Goal: Download file/media

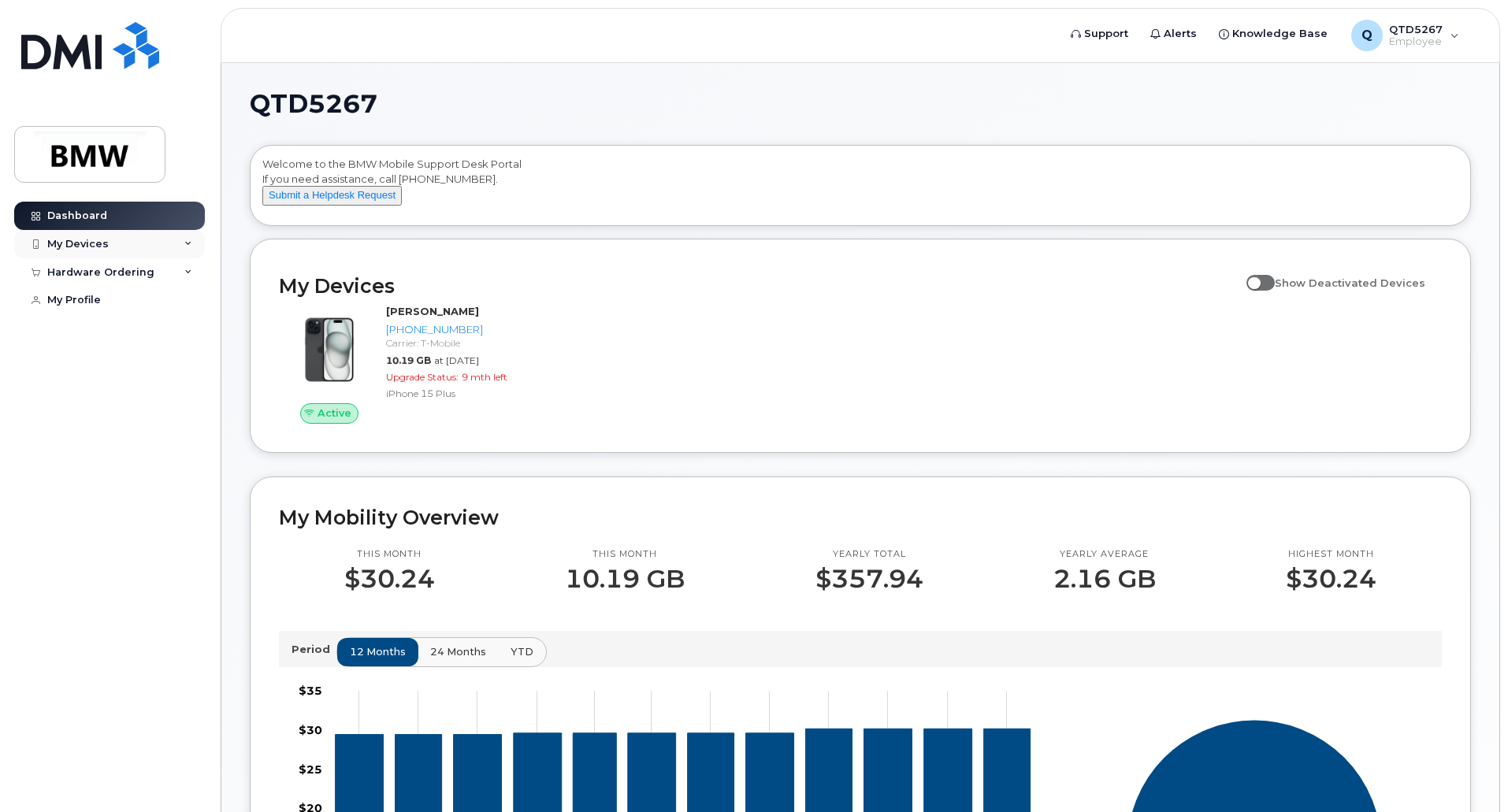
click at [97, 243] on div "My Devices" at bounding box center [78, 244] width 62 height 13
click at [91, 364] on div "Hardware Ordering" at bounding box center [101, 358] width 107 height 13
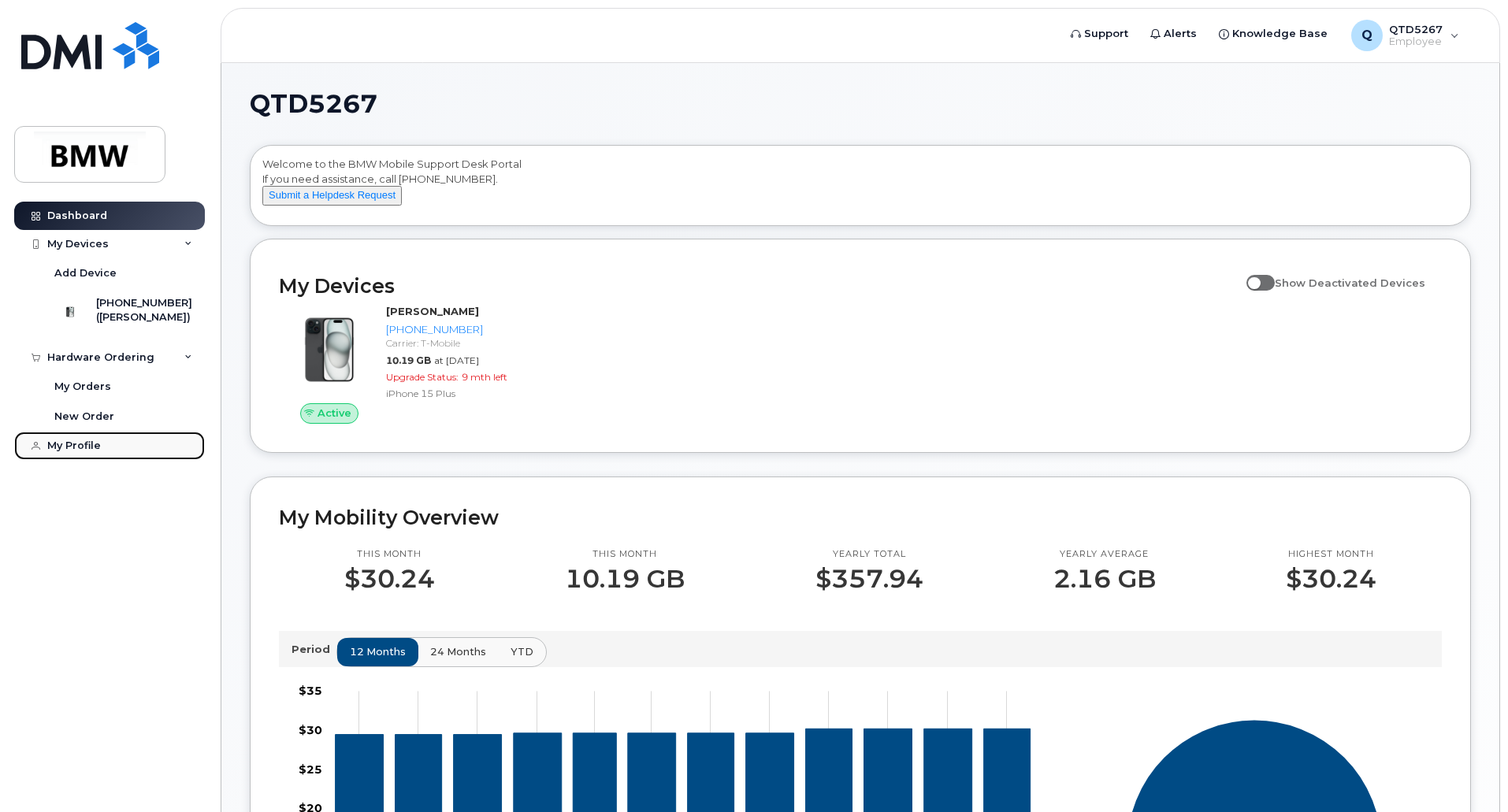
click at [79, 451] on div "My Profile" at bounding box center [74, 446] width 54 height 13
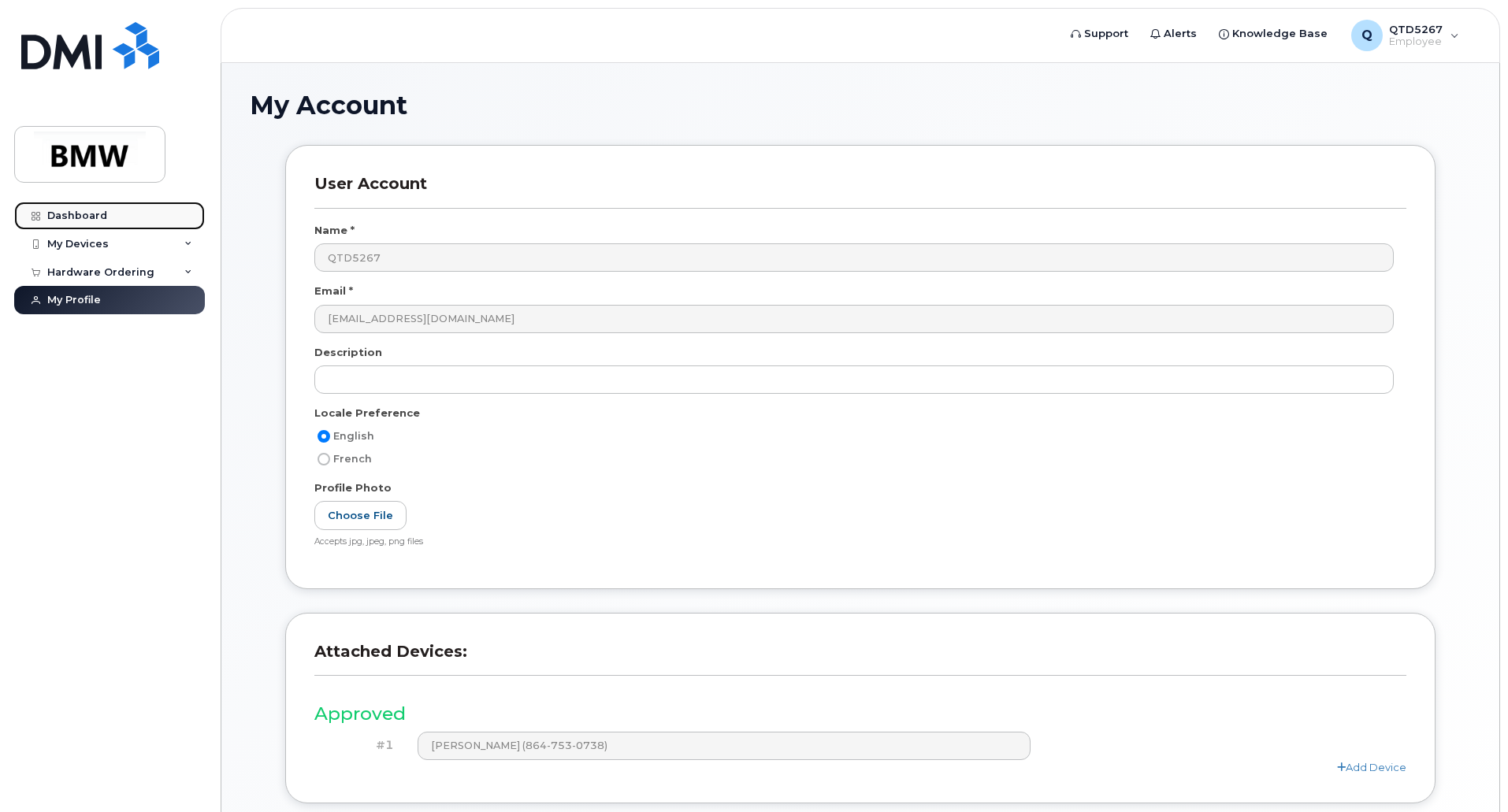
click at [73, 212] on div "Dashboard" at bounding box center [77, 216] width 60 height 13
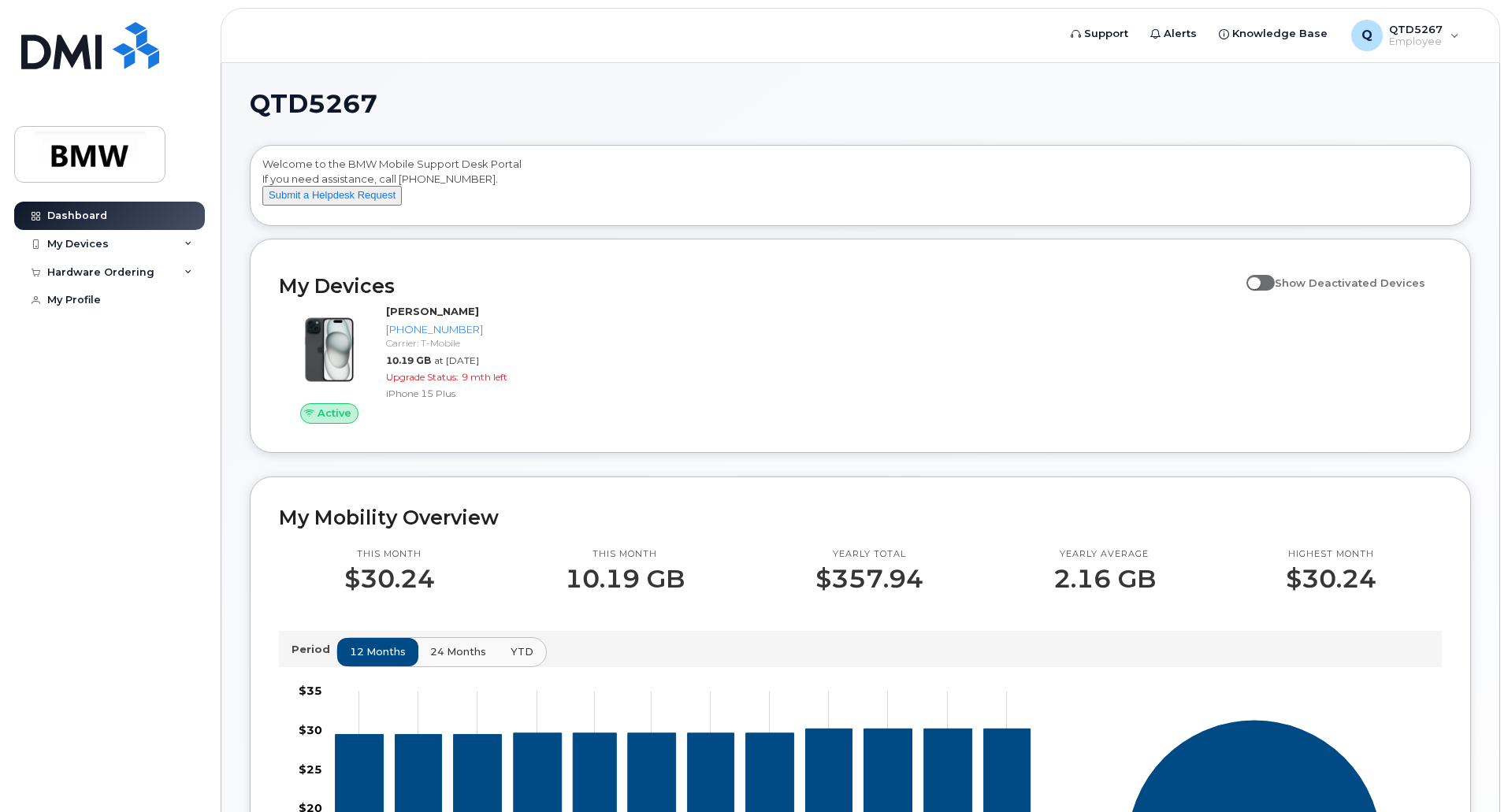
click at [647, 591] on p "10.19 GB" at bounding box center [624, 578] width 119 height 28
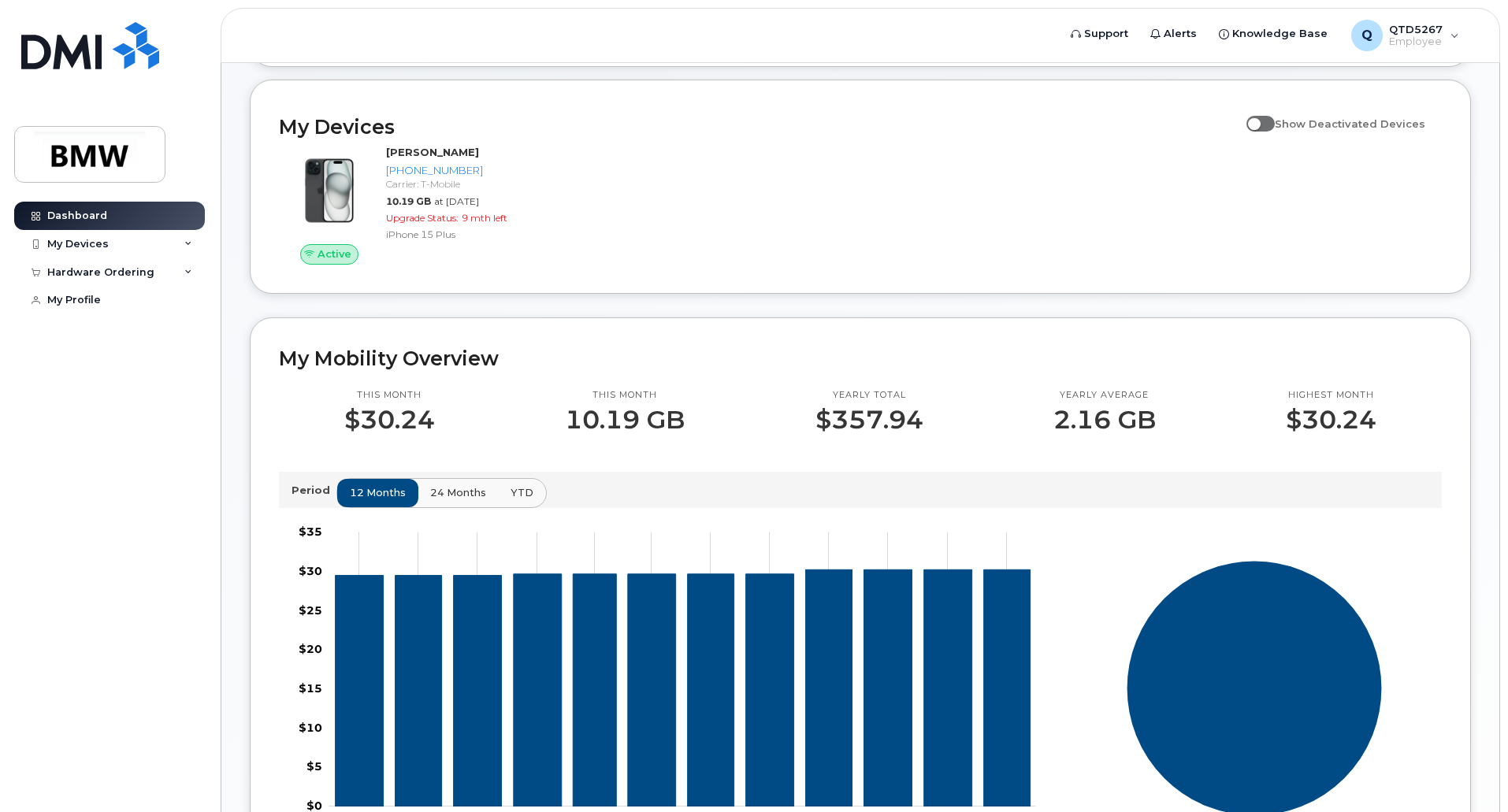
scroll to position [236, 0]
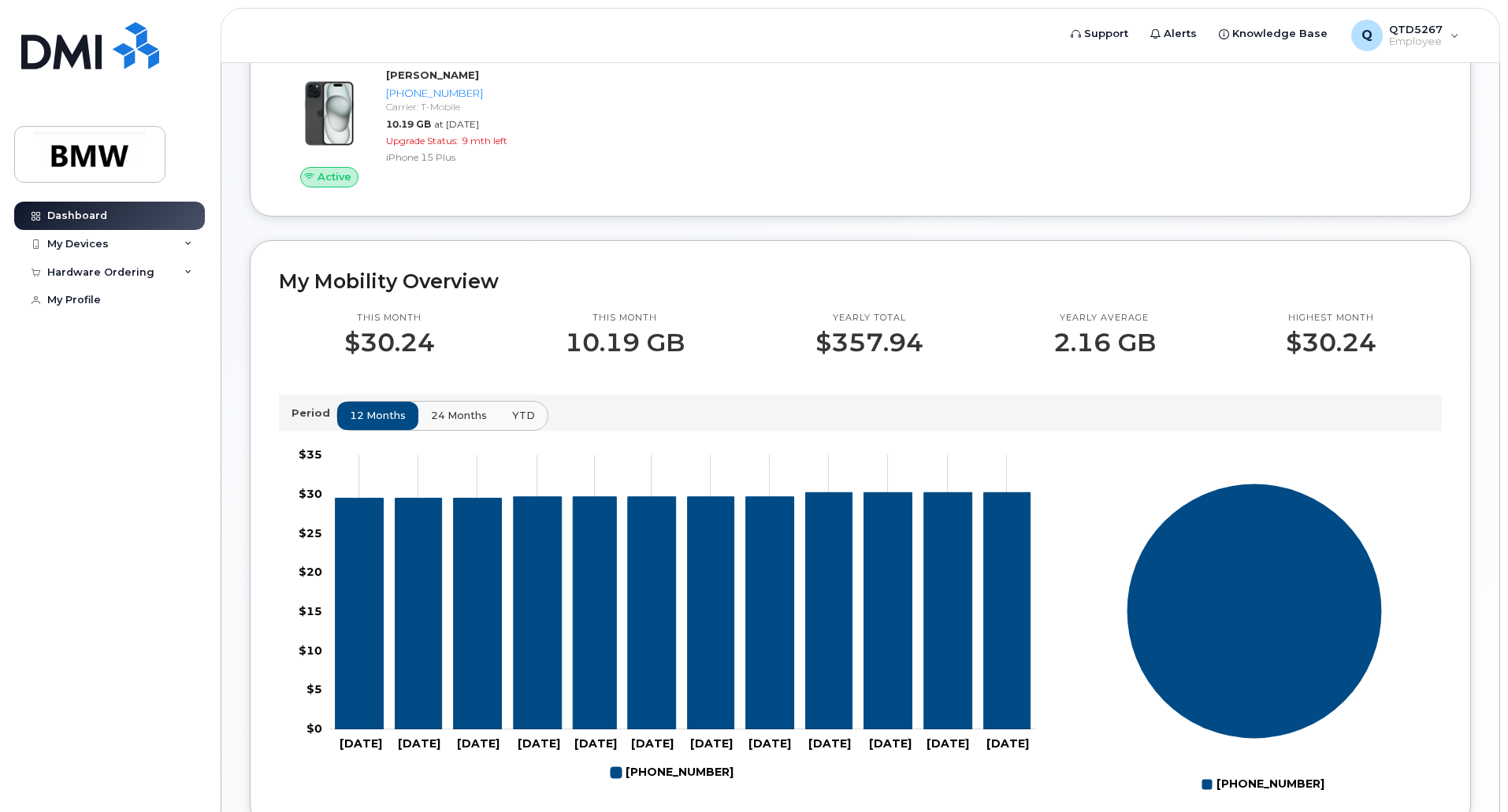
click at [451, 423] on span "24 months" at bounding box center [459, 415] width 56 height 15
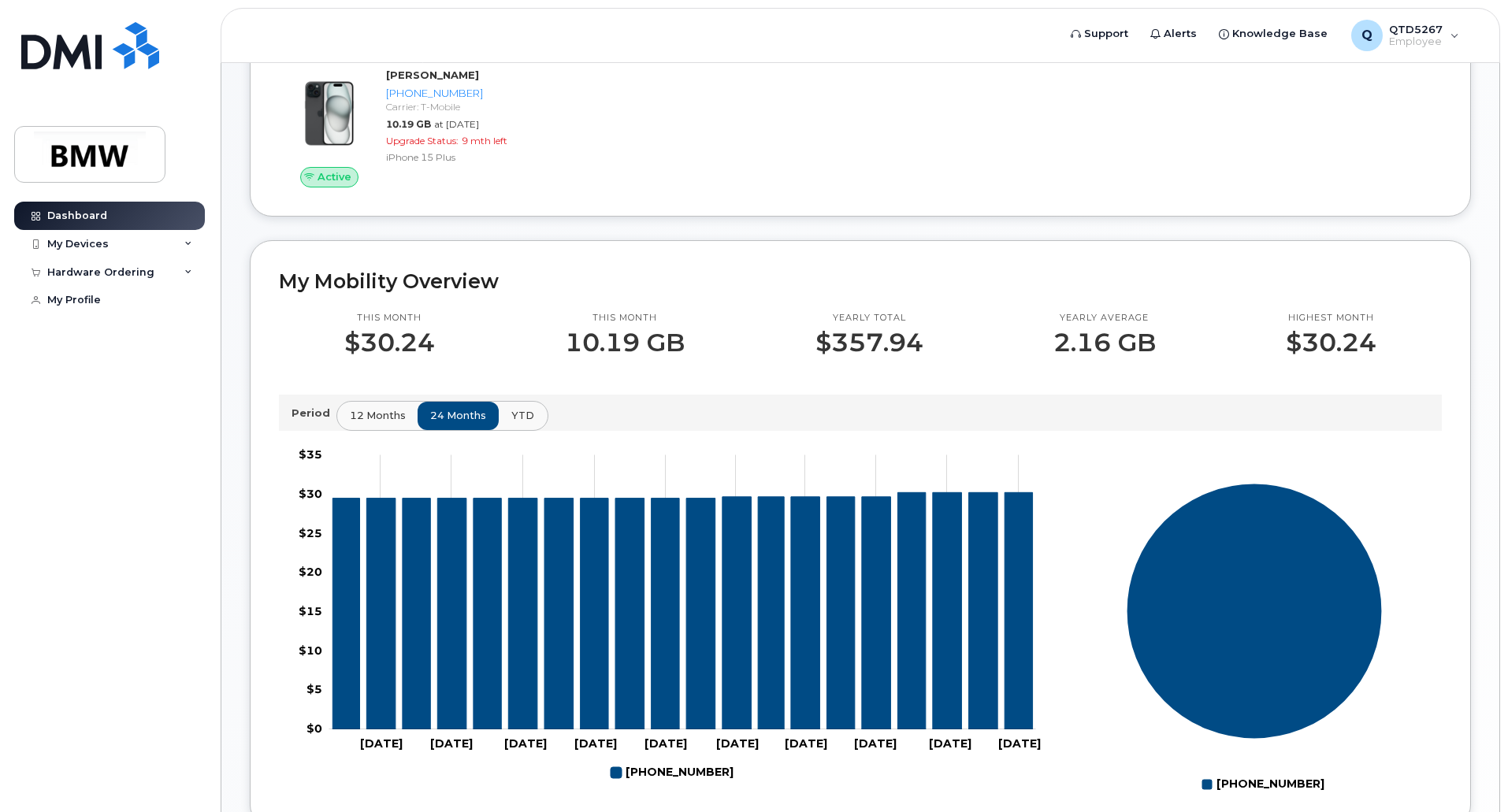
click at [512, 423] on span "YTD" at bounding box center [523, 415] width 22 height 15
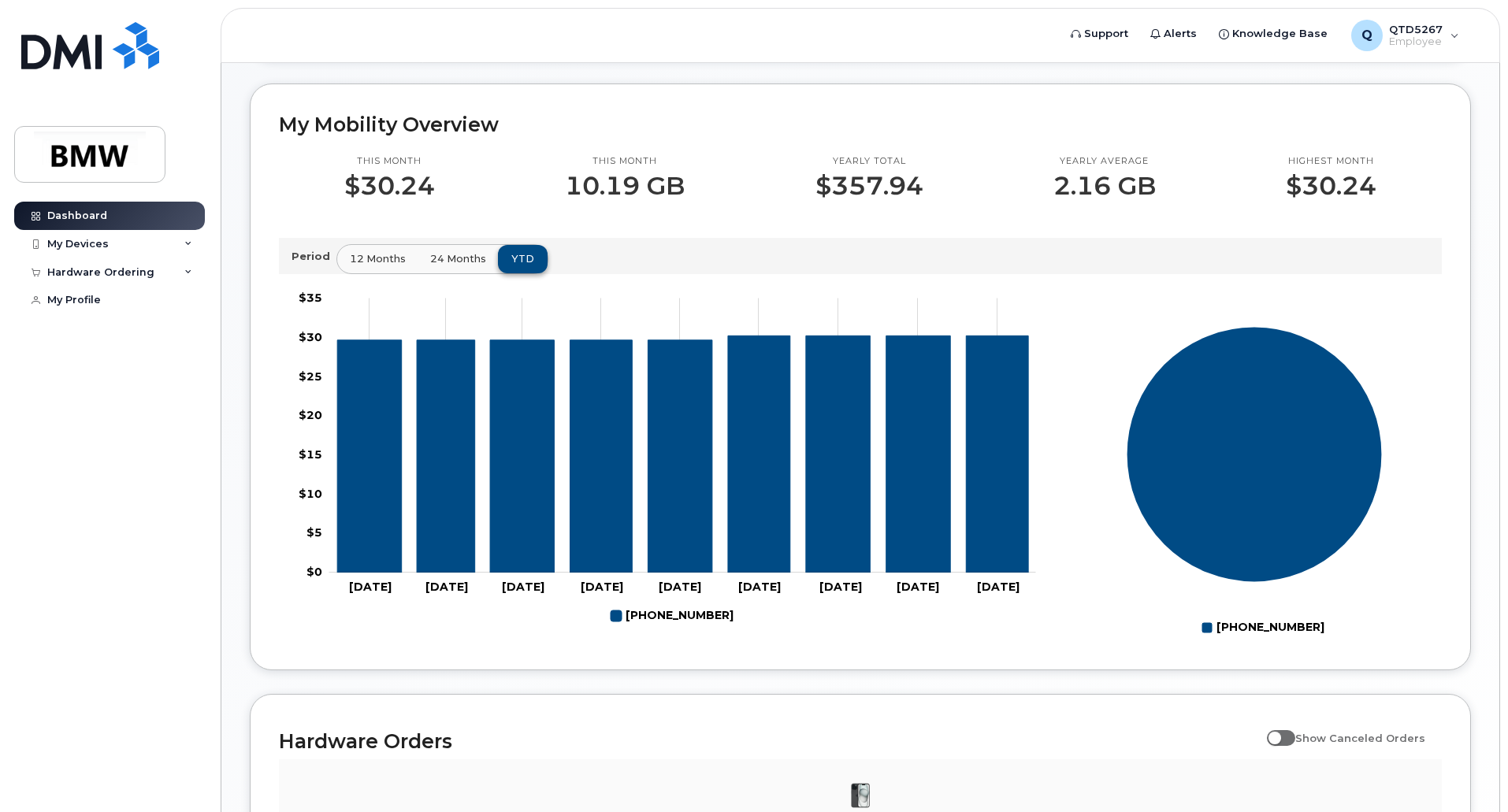
scroll to position [394, 0]
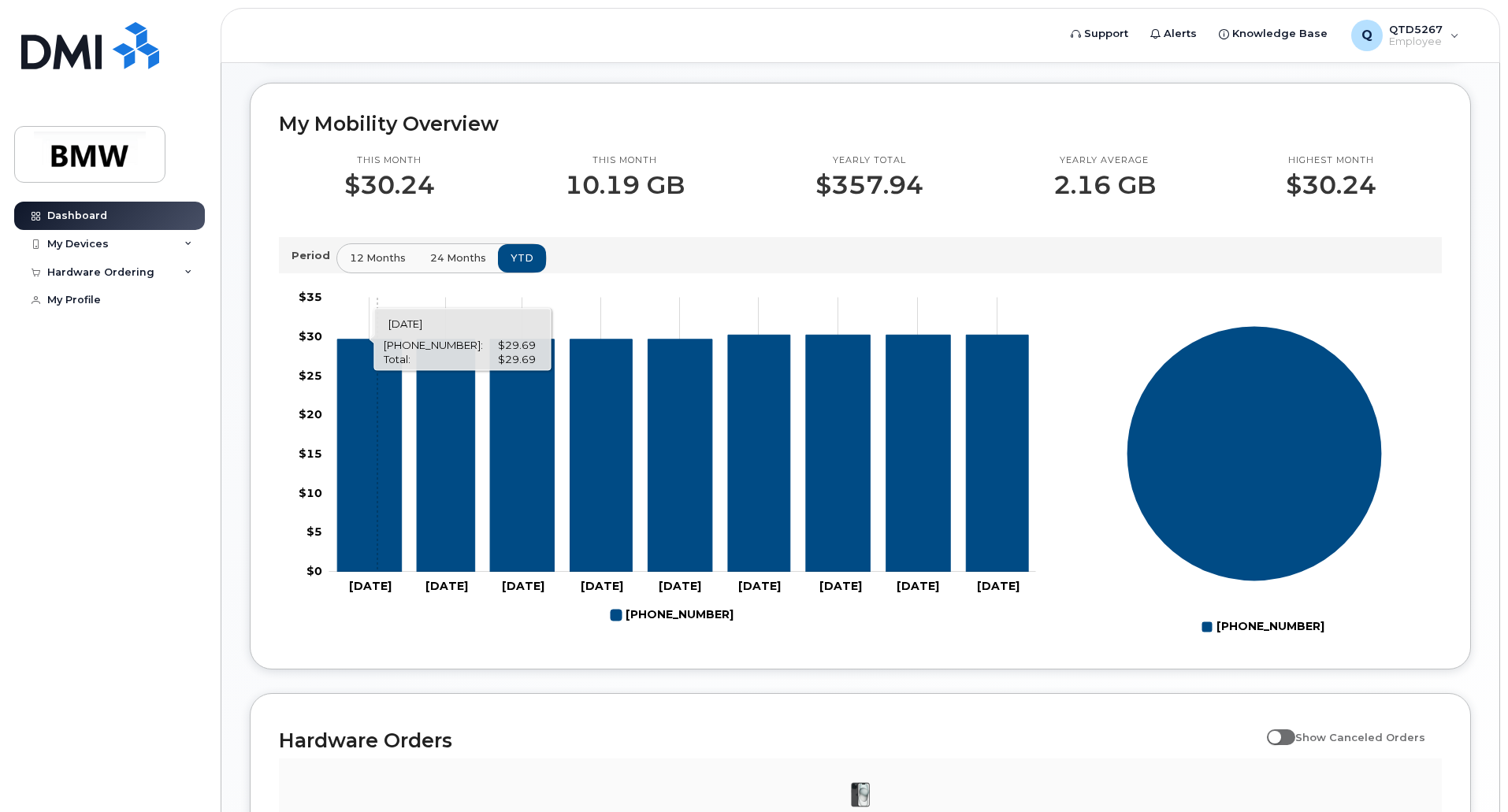
click at [378, 393] on icon "864-753-0738" at bounding box center [370, 454] width 64 height 232
click at [394, 265] on span "12 months" at bounding box center [378, 257] width 56 height 15
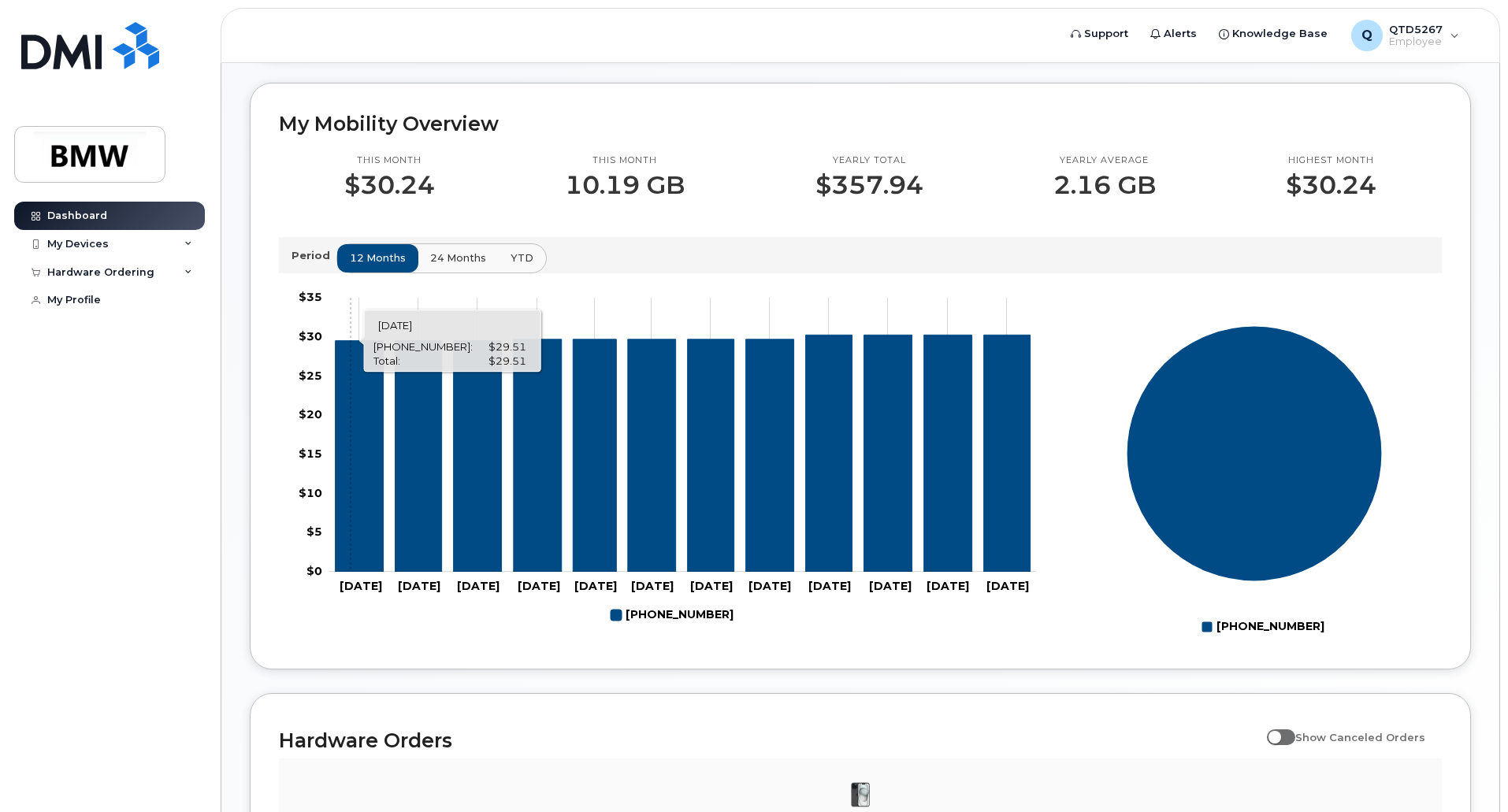
click at [350, 377] on icon "864-753-0738" at bounding box center [360, 455] width 48 height 231
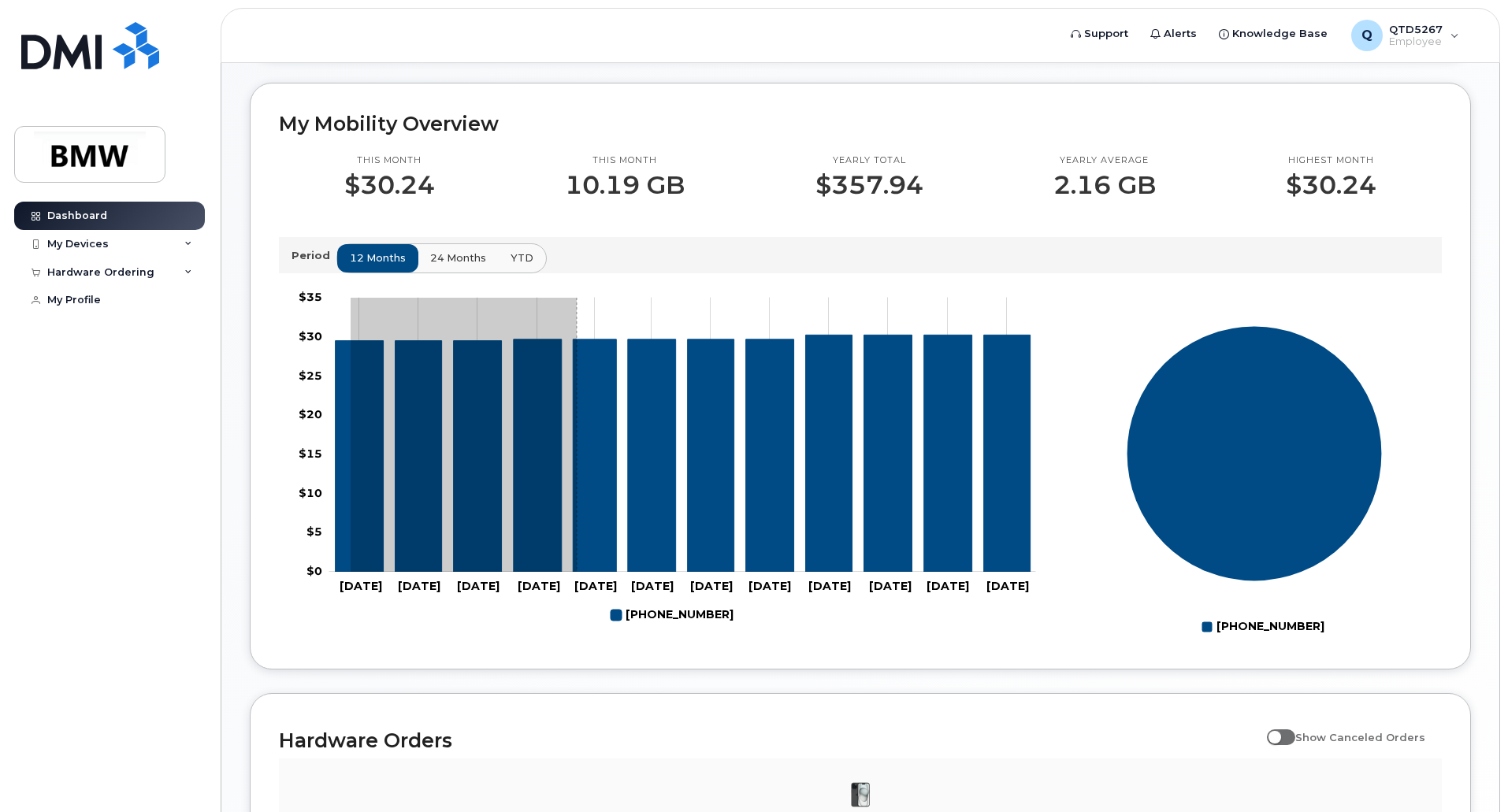
click at [576, 375] on g "864-753-0738" at bounding box center [683, 454] width 695 height 237
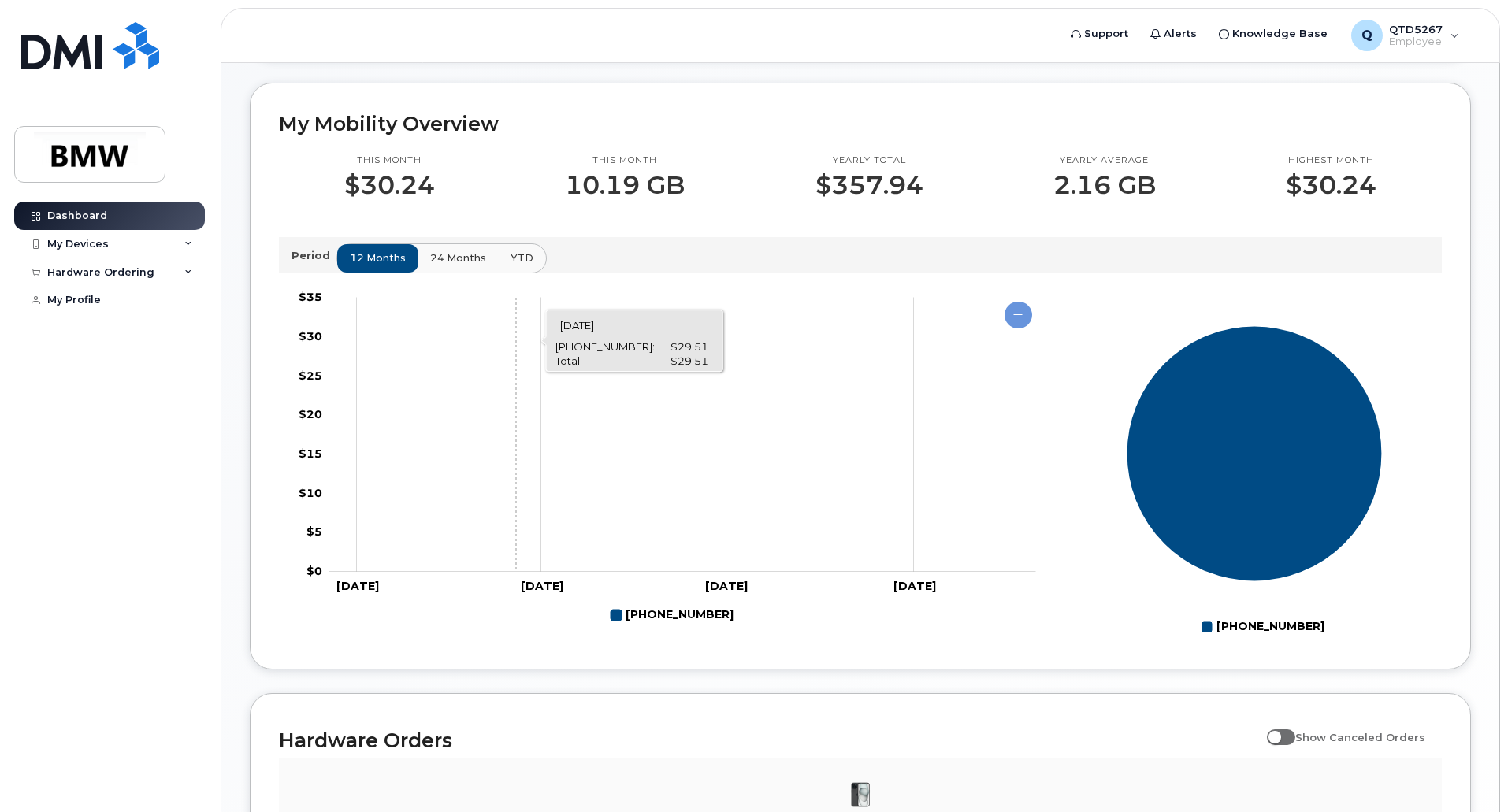
click at [516, 333] on rect "Chart" at bounding box center [682, 434] width 706 height 274
click at [633, 454] on rect "Chart" at bounding box center [682, 434] width 706 height 274
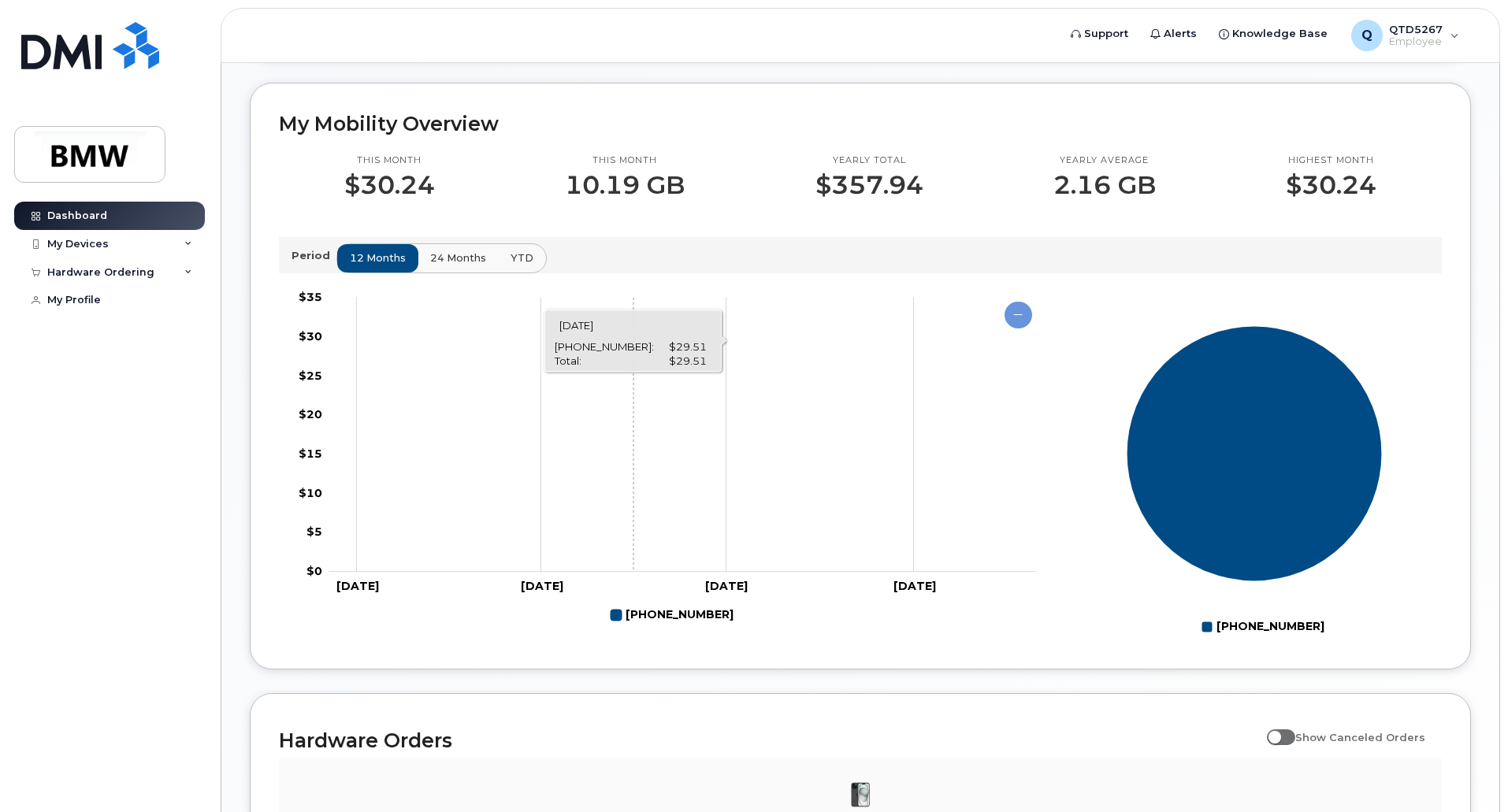
click at [633, 454] on rect "Chart" at bounding box center [682, 434] width 706 height 274
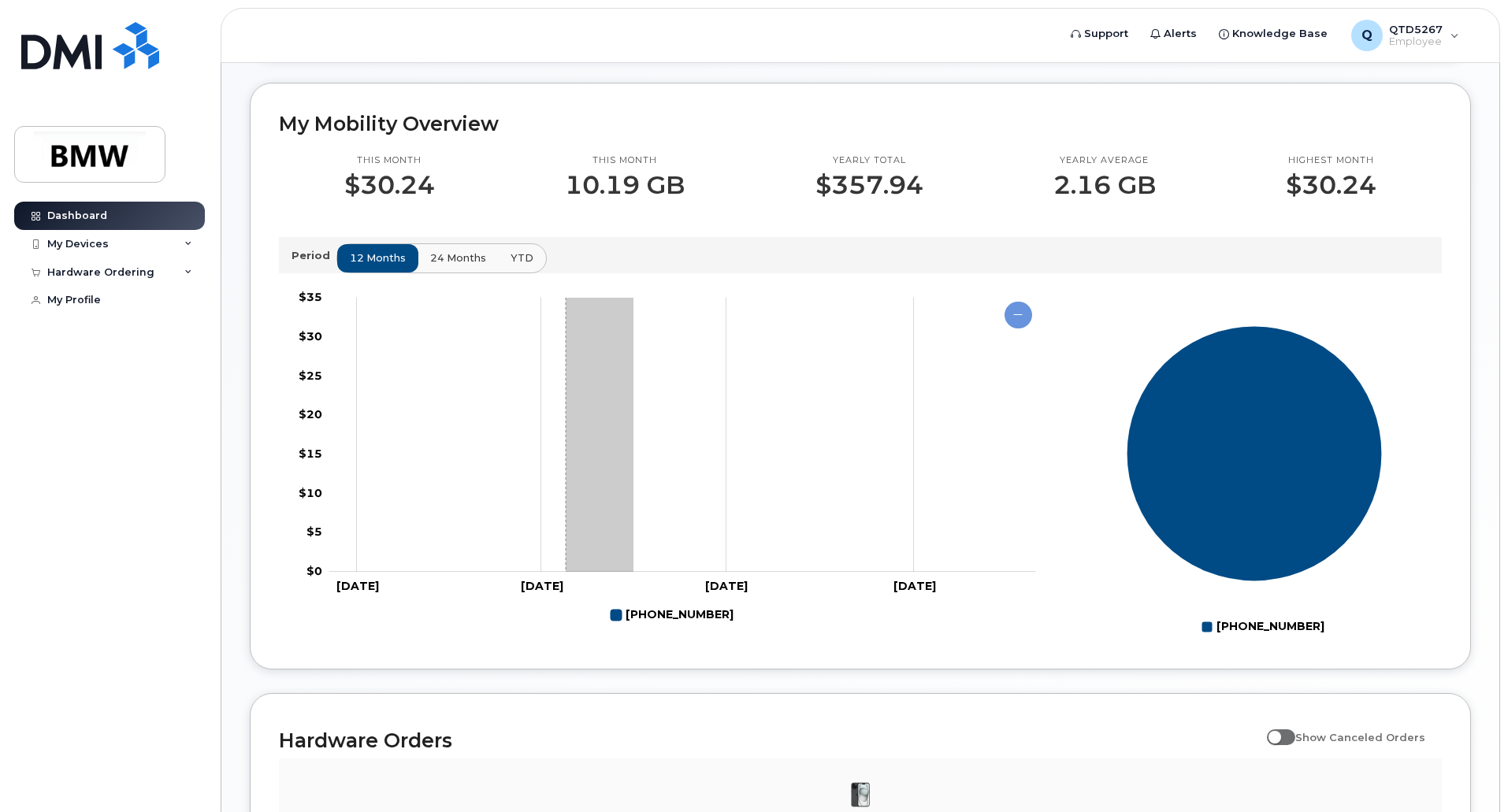
click at [565, 458] on rect "Chart" at bounding box center [682, 434] width 706 height 274
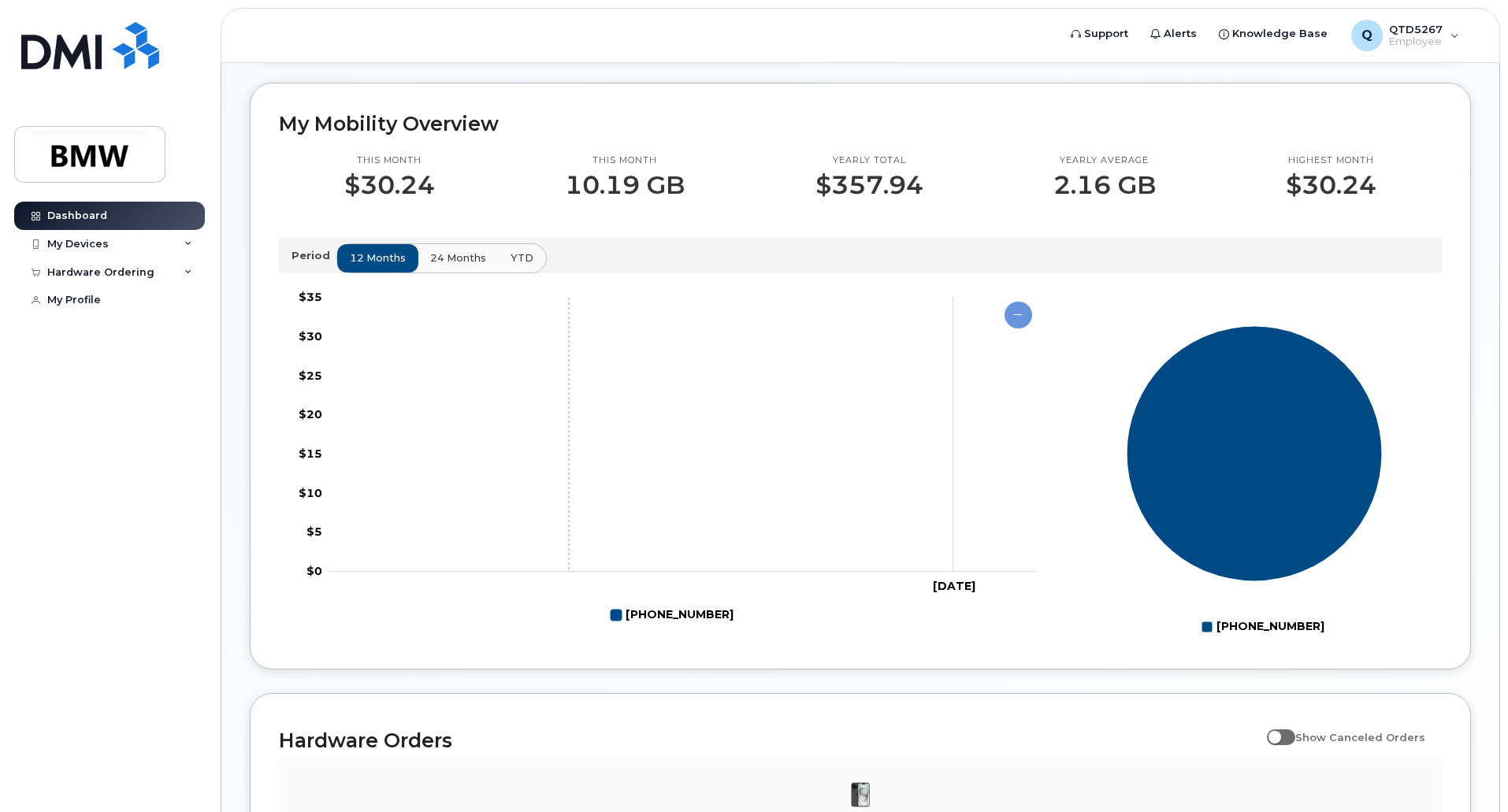
click at [568, 455] on rect "Chart" at bounding box center [682, 434] width 706 height 274
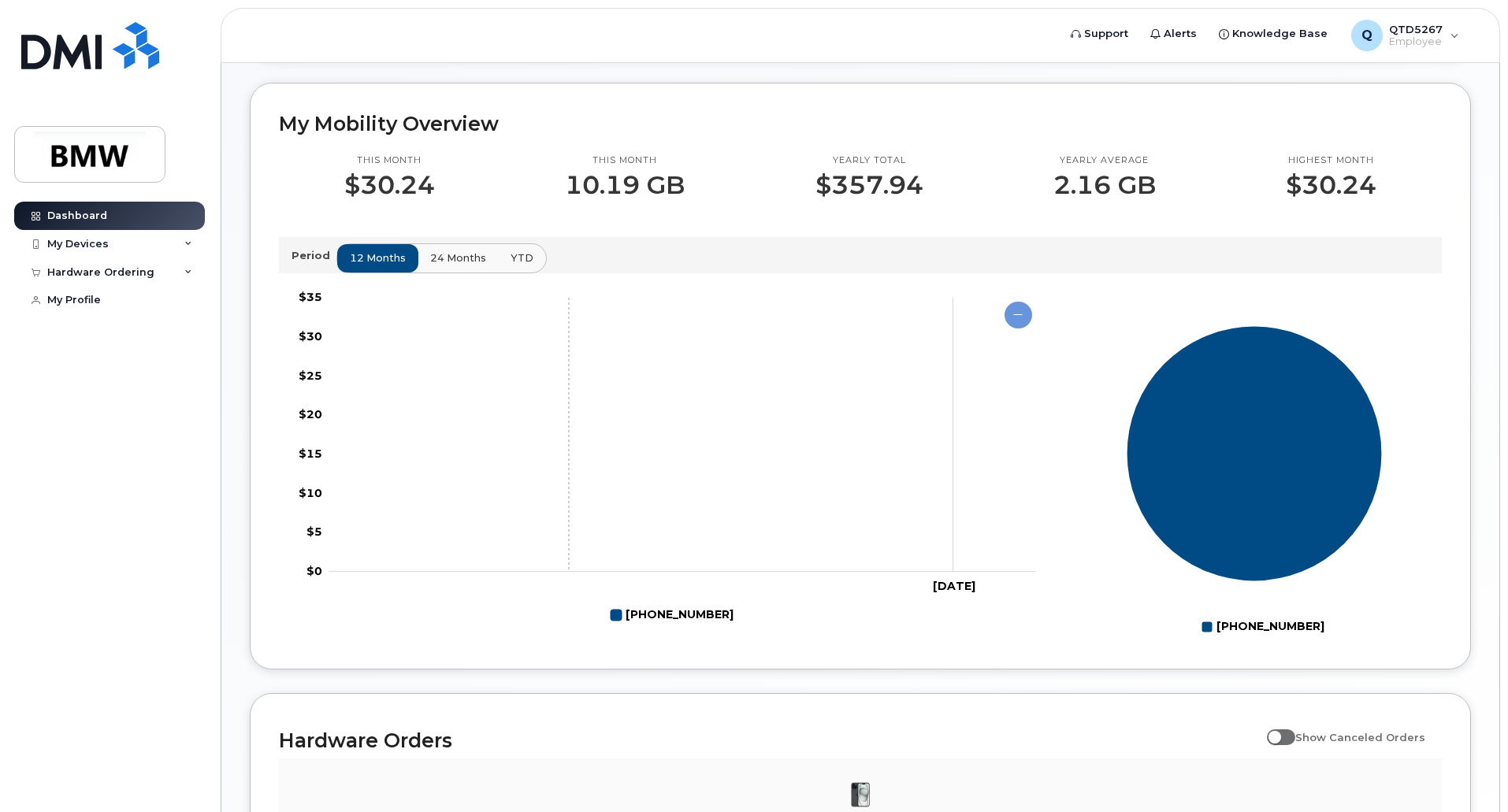
click at [568, 455] on rect "Chart" at bounding box center [682, 434] width 706 height 274
click at [463, 273] on button "24 months" at bounding box center [459, 258] width 83 height 28
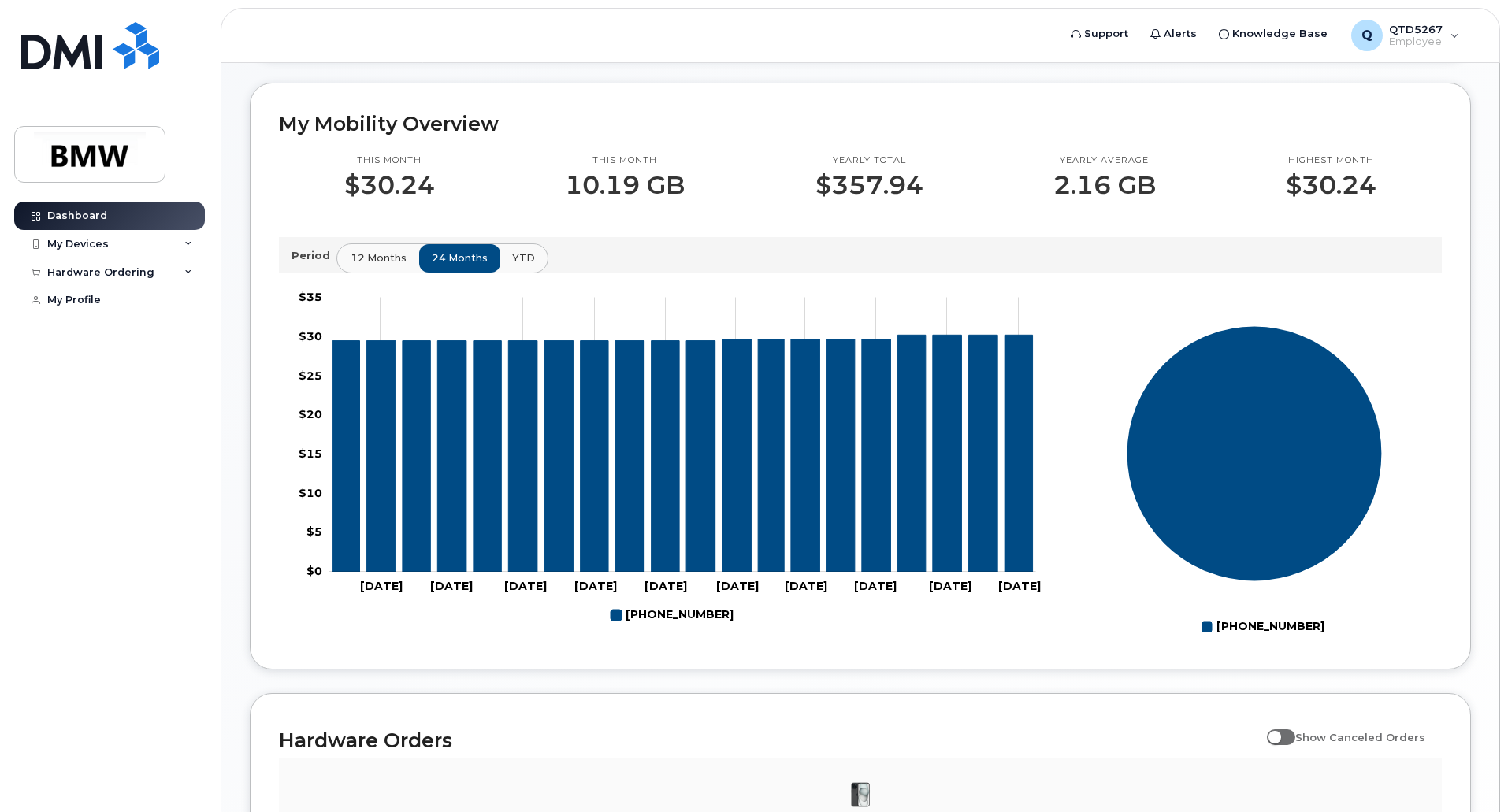
click at [395, 265] on span "12 months" at bounding box center [378, 257] width 56 height 15
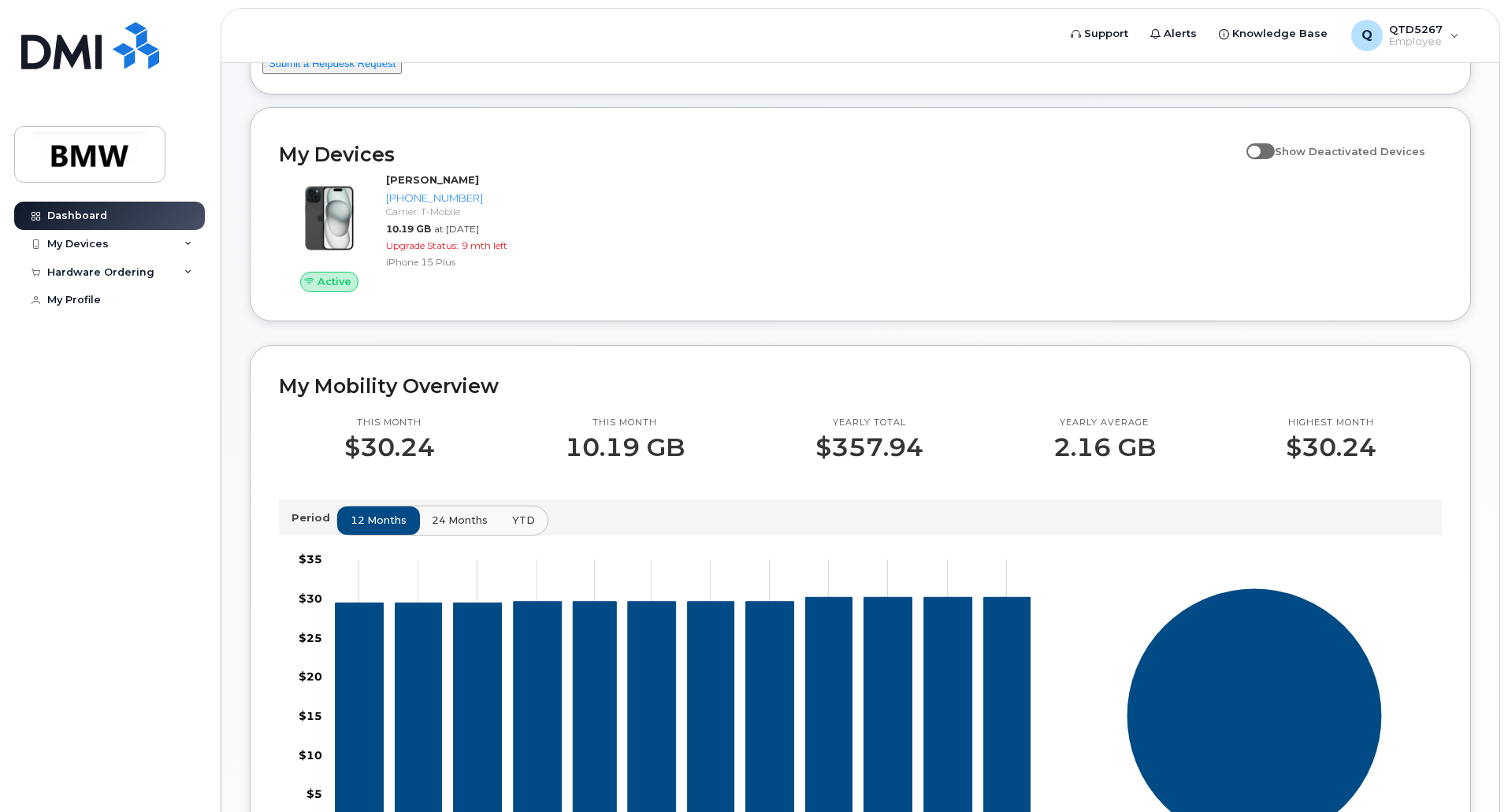
scroll to position [0, 0]
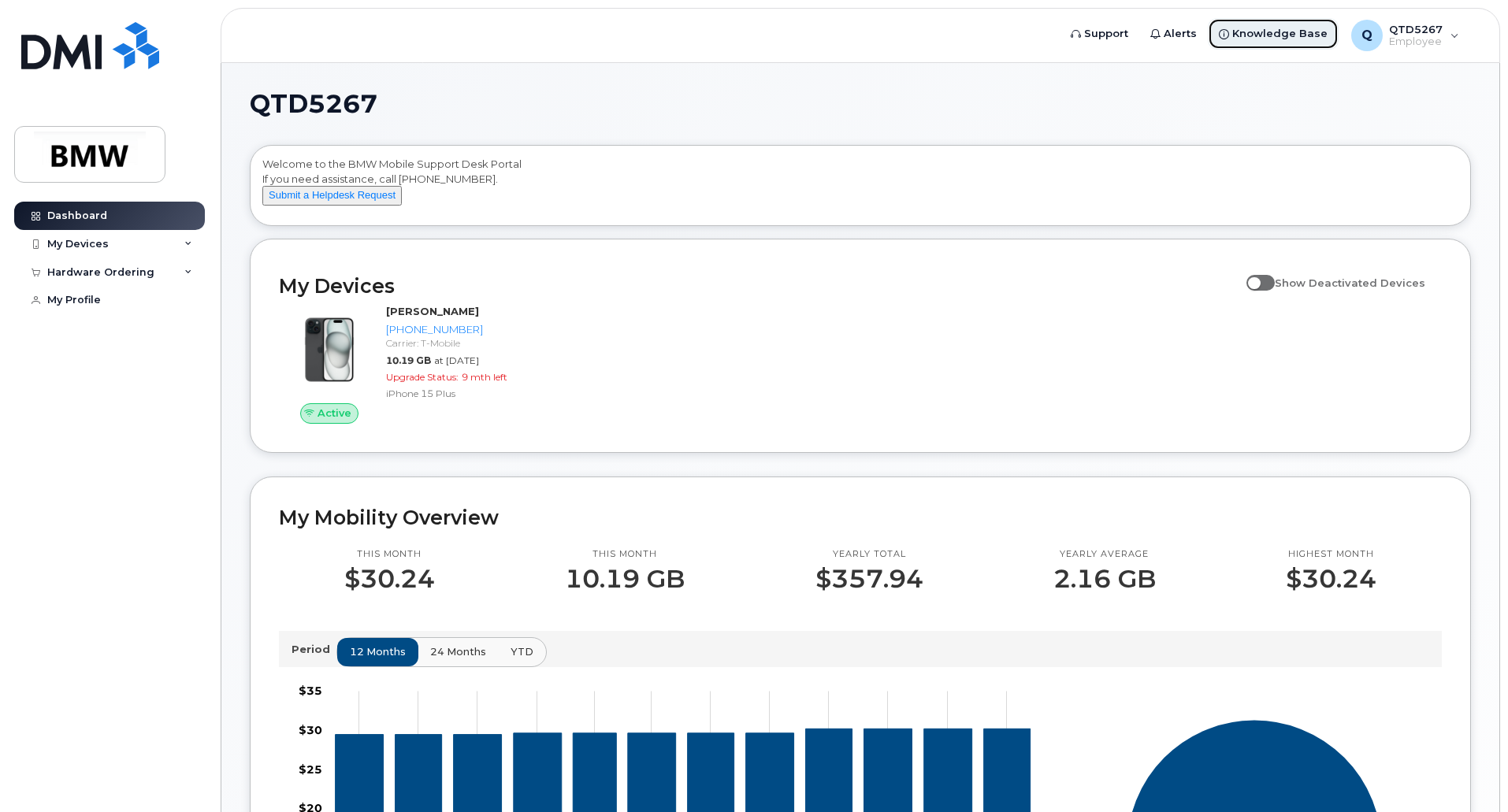
click at [1268, 40] on span "Knowledge Base" at bounding box center [1280, 34] width 95 height 16
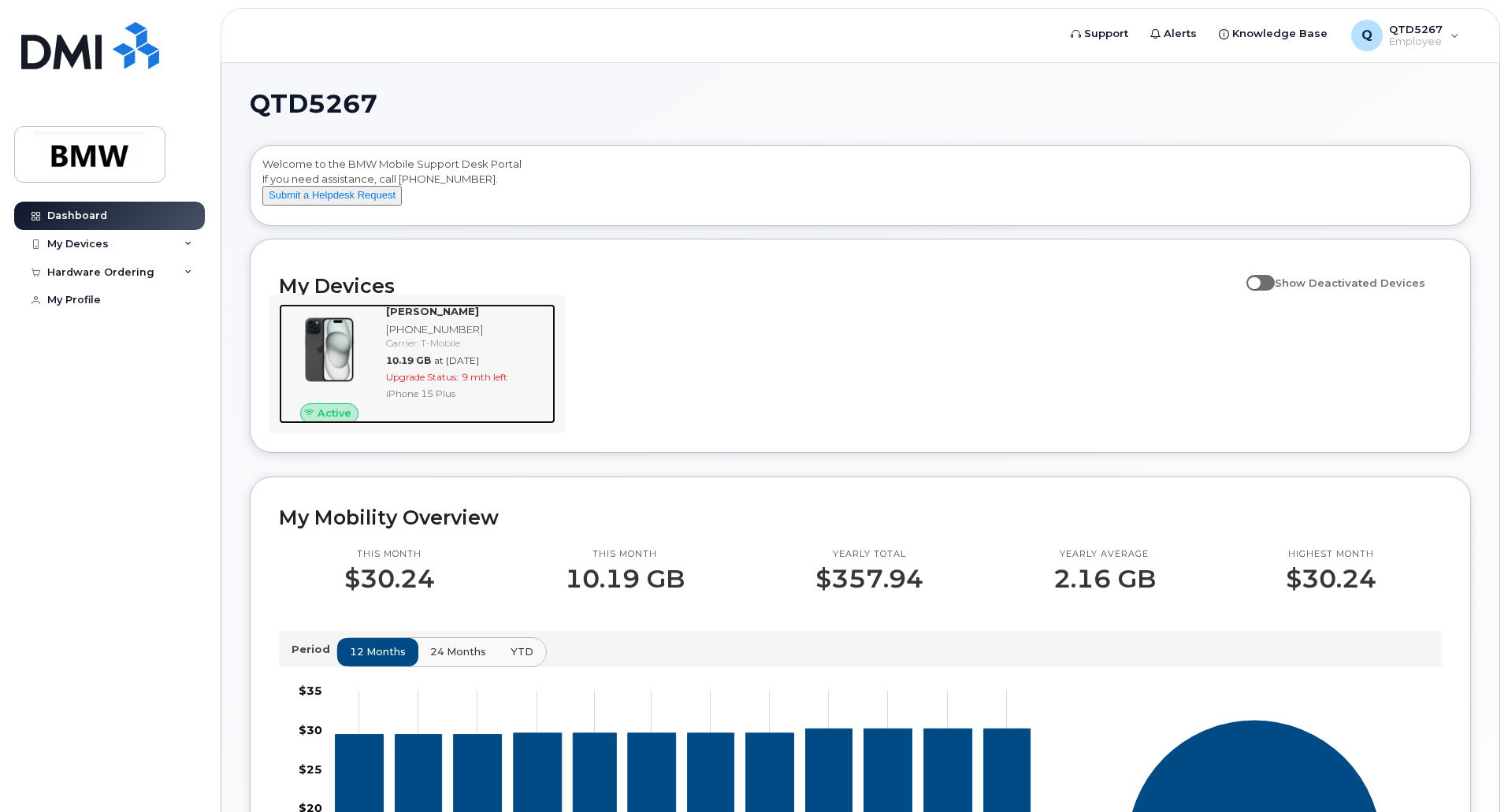
click at [433, 337] on div "[PHONE_NUMBER]" at bounding box center [467, 329] width 163 height 15
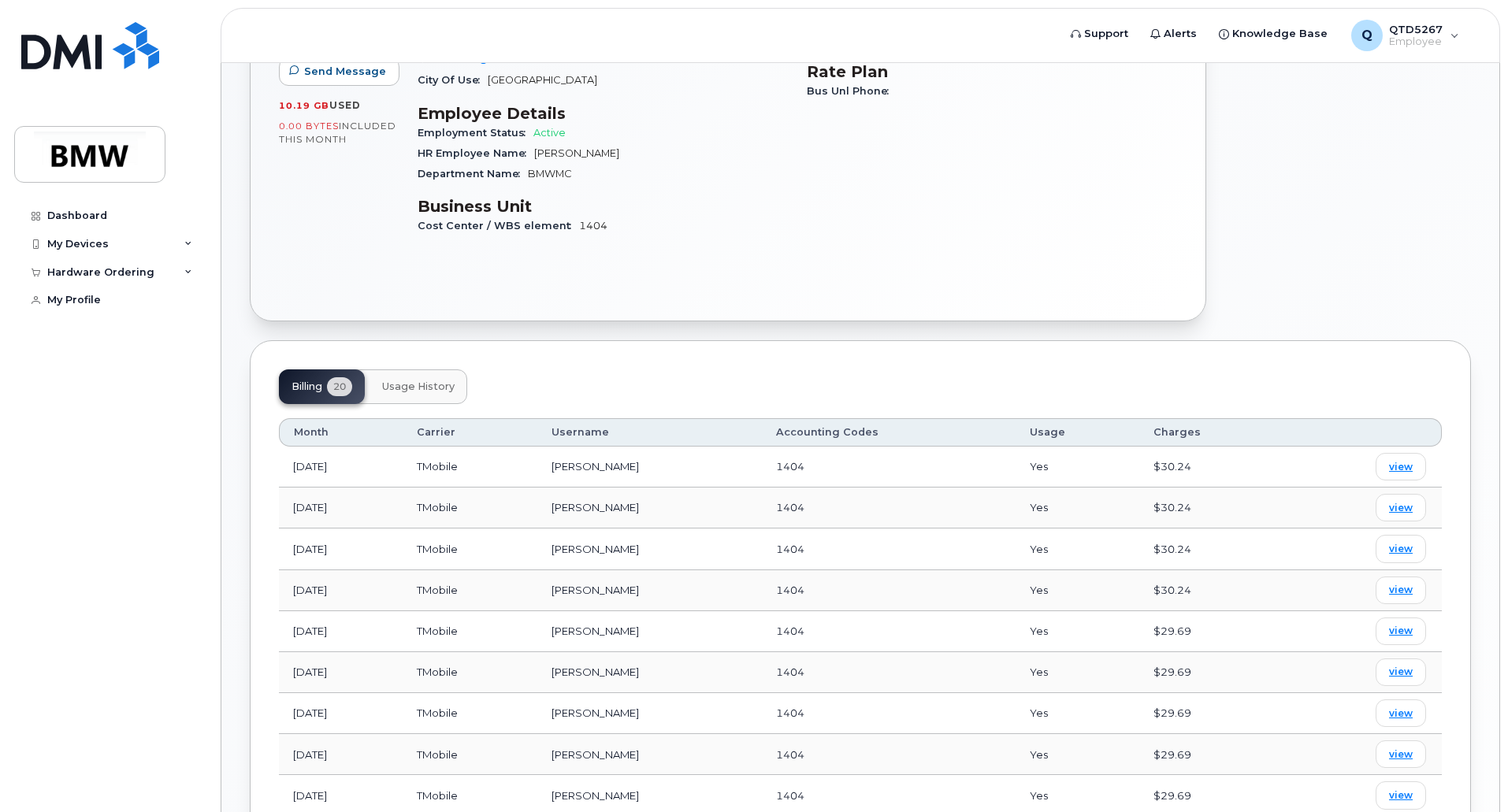
scroll to position [315, 0]
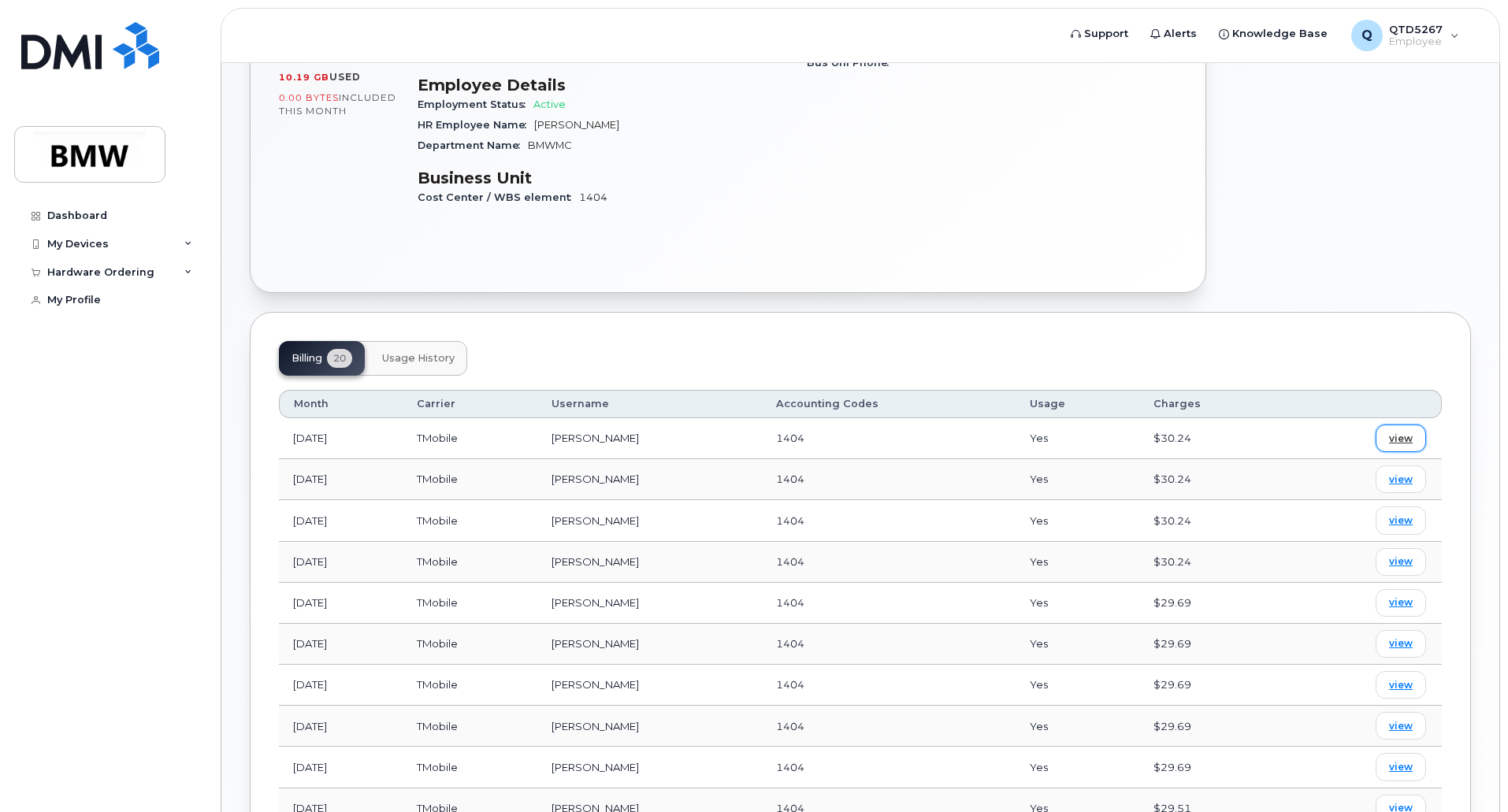
click at [1403, 437] on span "view" at bounding box center [1400, 438] width 23 height 14
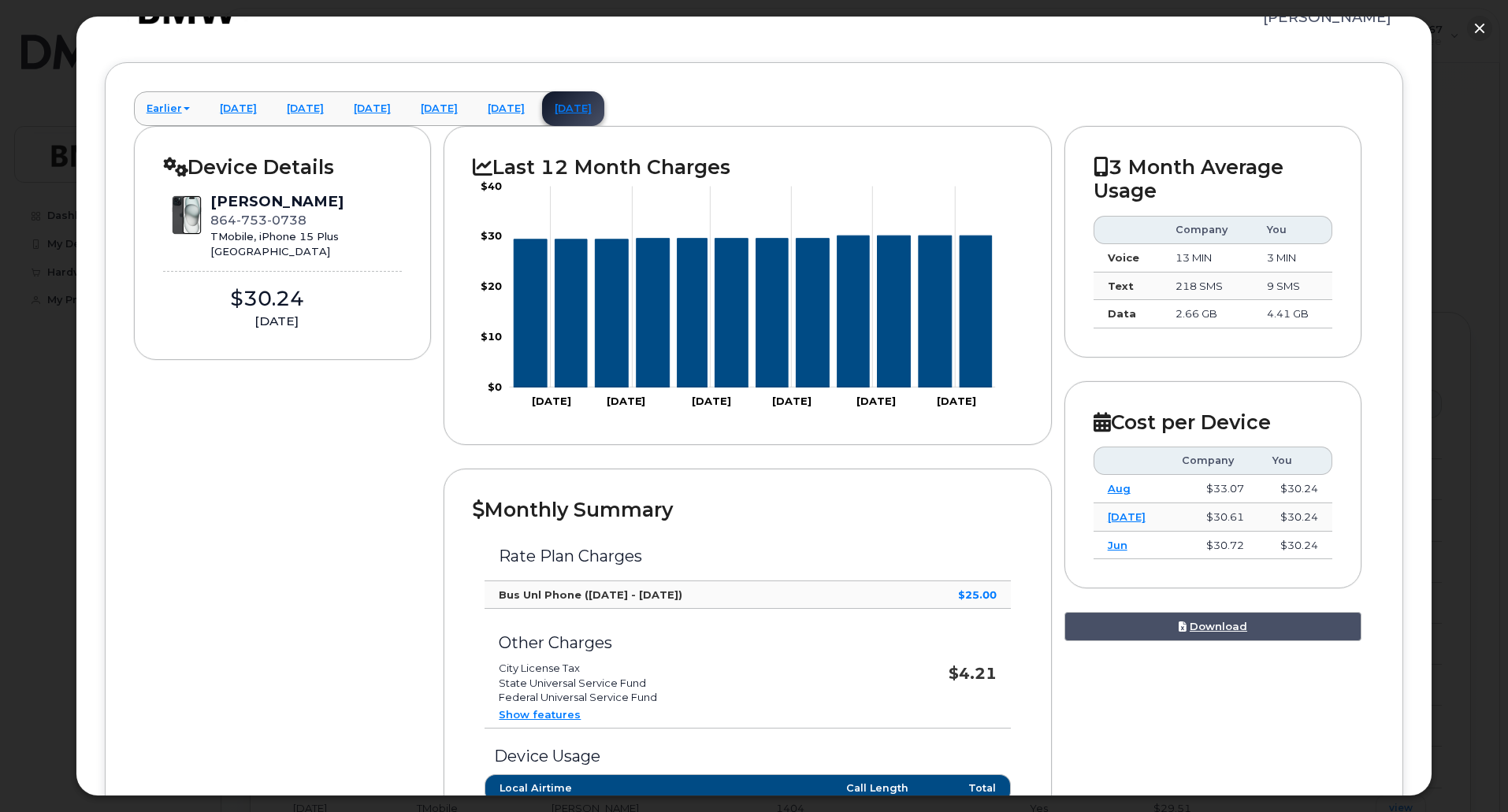
scroll to position [79, 0]
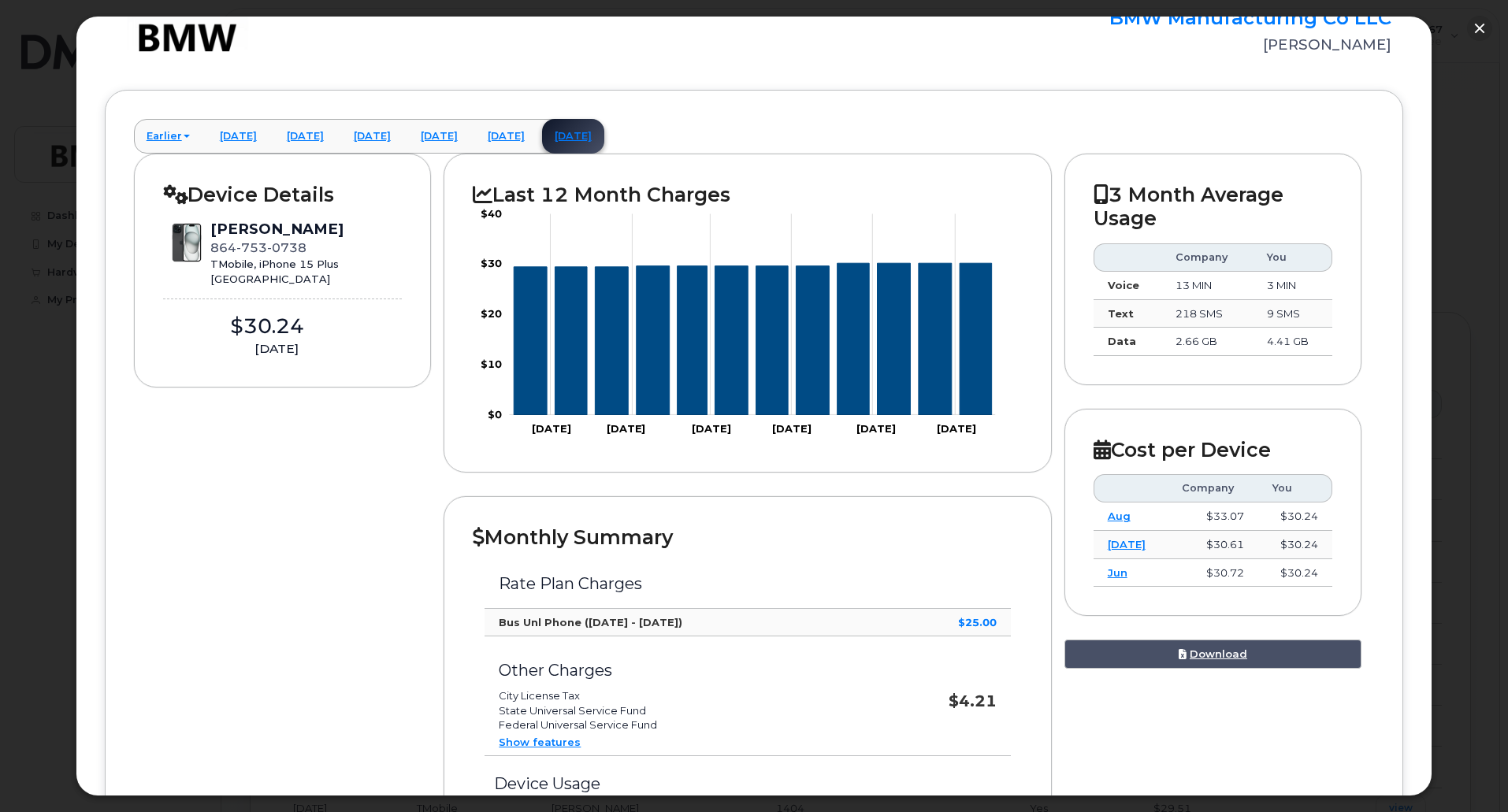
click at [1111, 203] on h2 "3 Month Average Usage" at bounding box center [1213, 207] width 240 height 48
click at [537, 135] on link "[DATE]" at bounding box center [506, 135] width 63 height 34
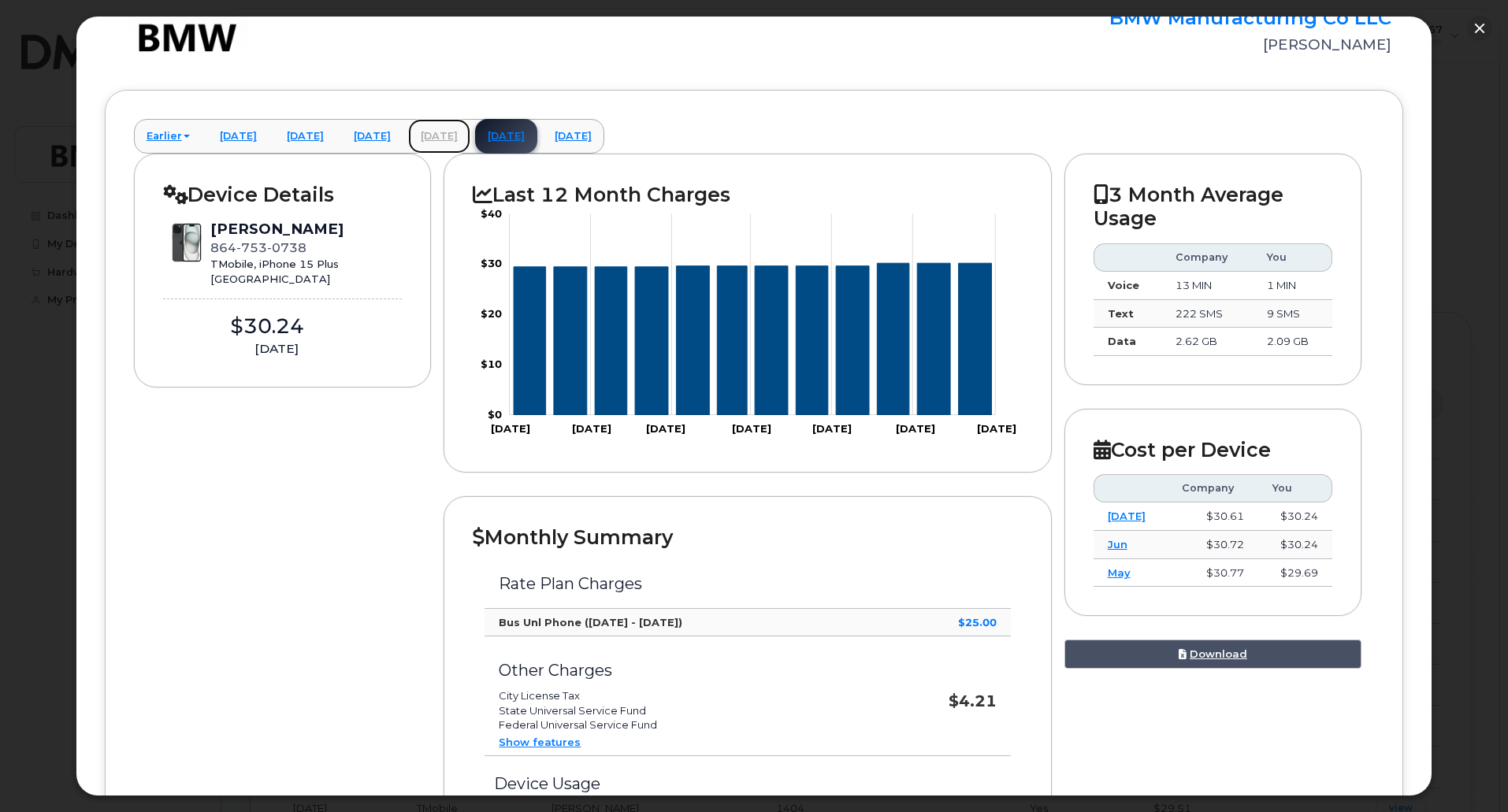
drag, startPoint x: 519, startPoint y: 135, endPoint x: 511, endPoint y: 134, distance: 8.1
click at [471, 135] on link "[DATE]" at bounding box center [439, 135] width 63 height 34
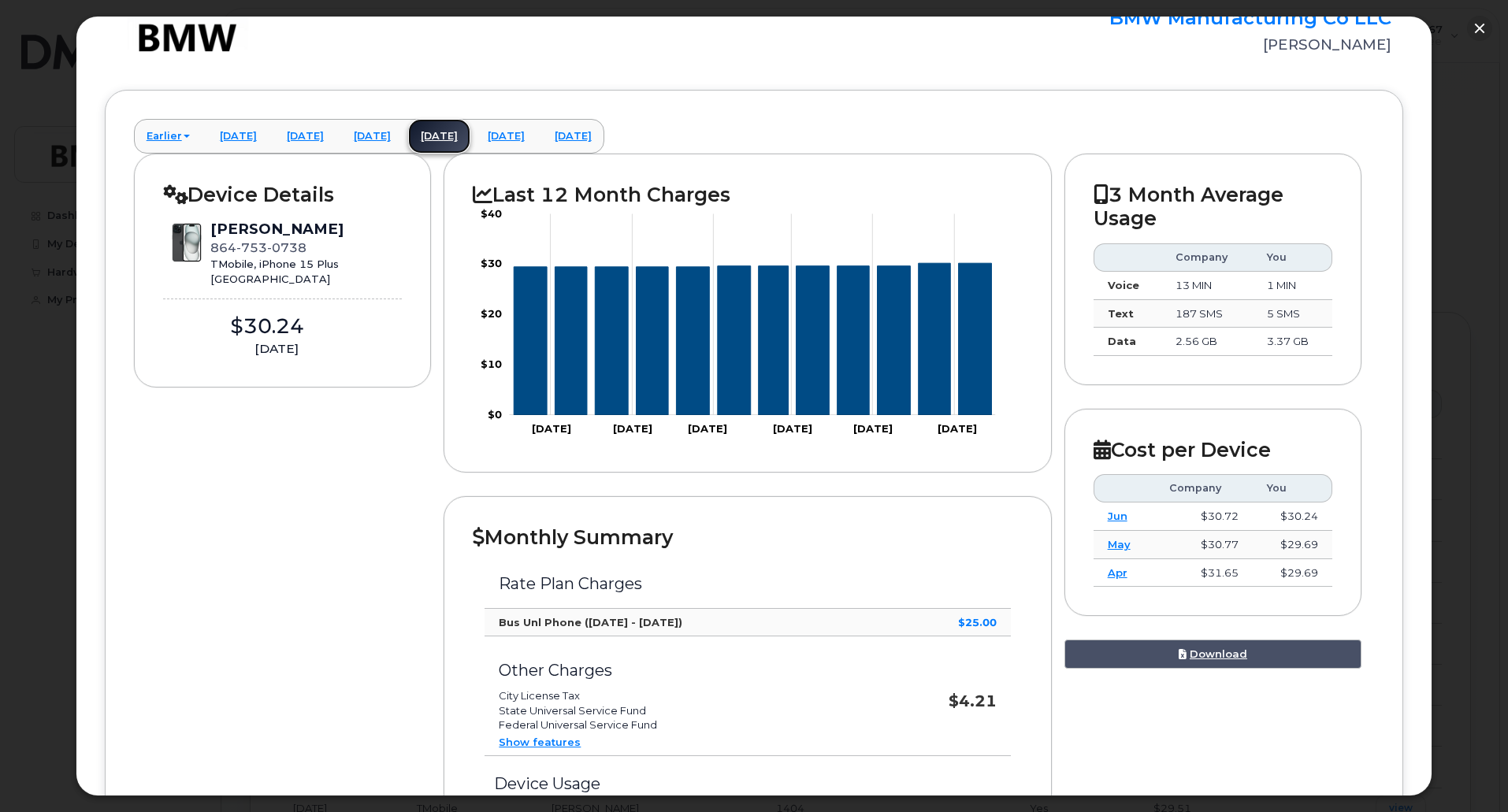
click at [471, 134] on link "[DATE]" at bounding box center [439, 135] width 63 height 34
click at [403, 129] on link "[DATE]" at bounding box center [372, 135] width 63 height 34
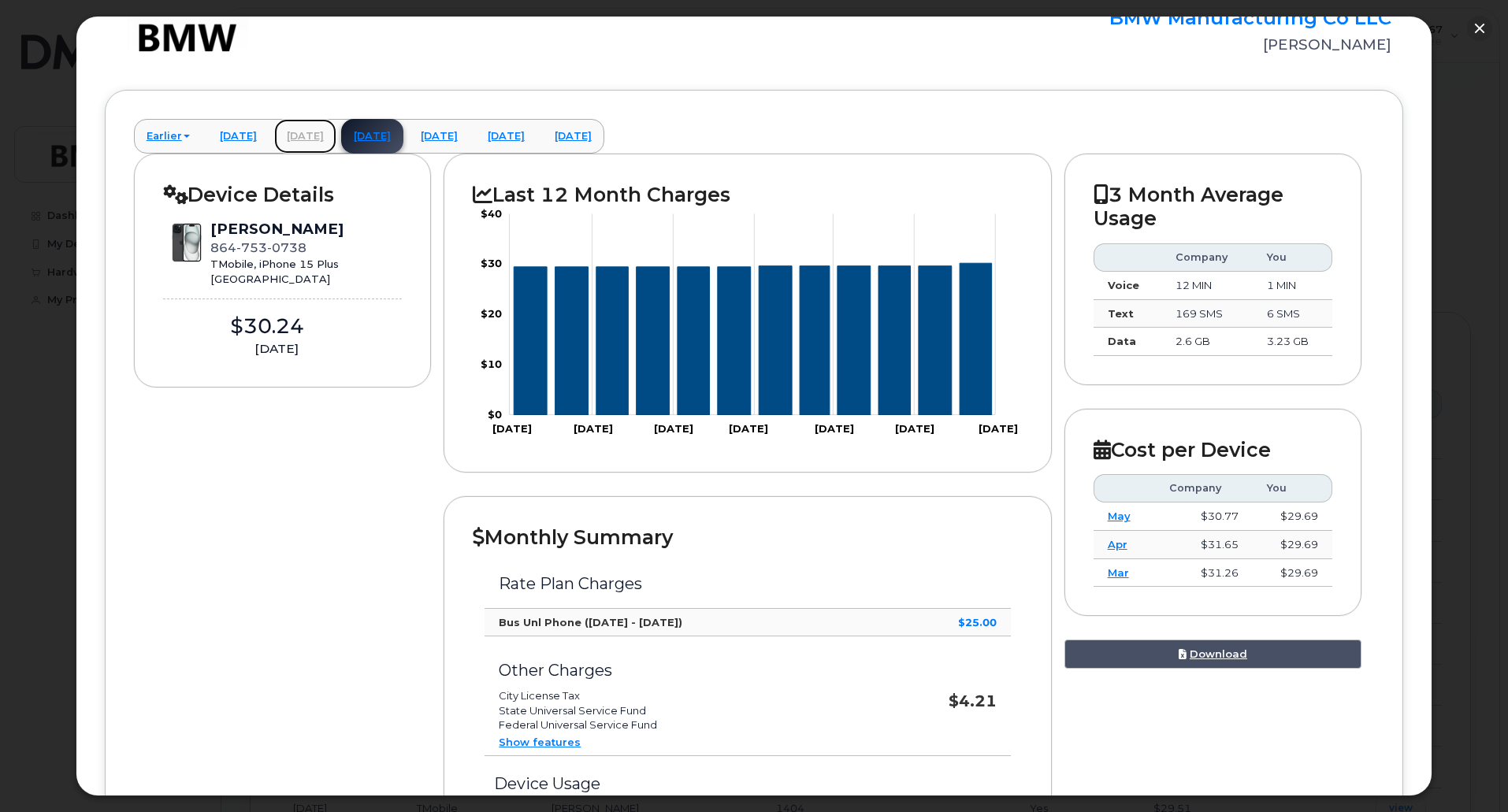
click at [337, 131] on link "[DATE]" at bounding box center [305, 135] width 63 height 34
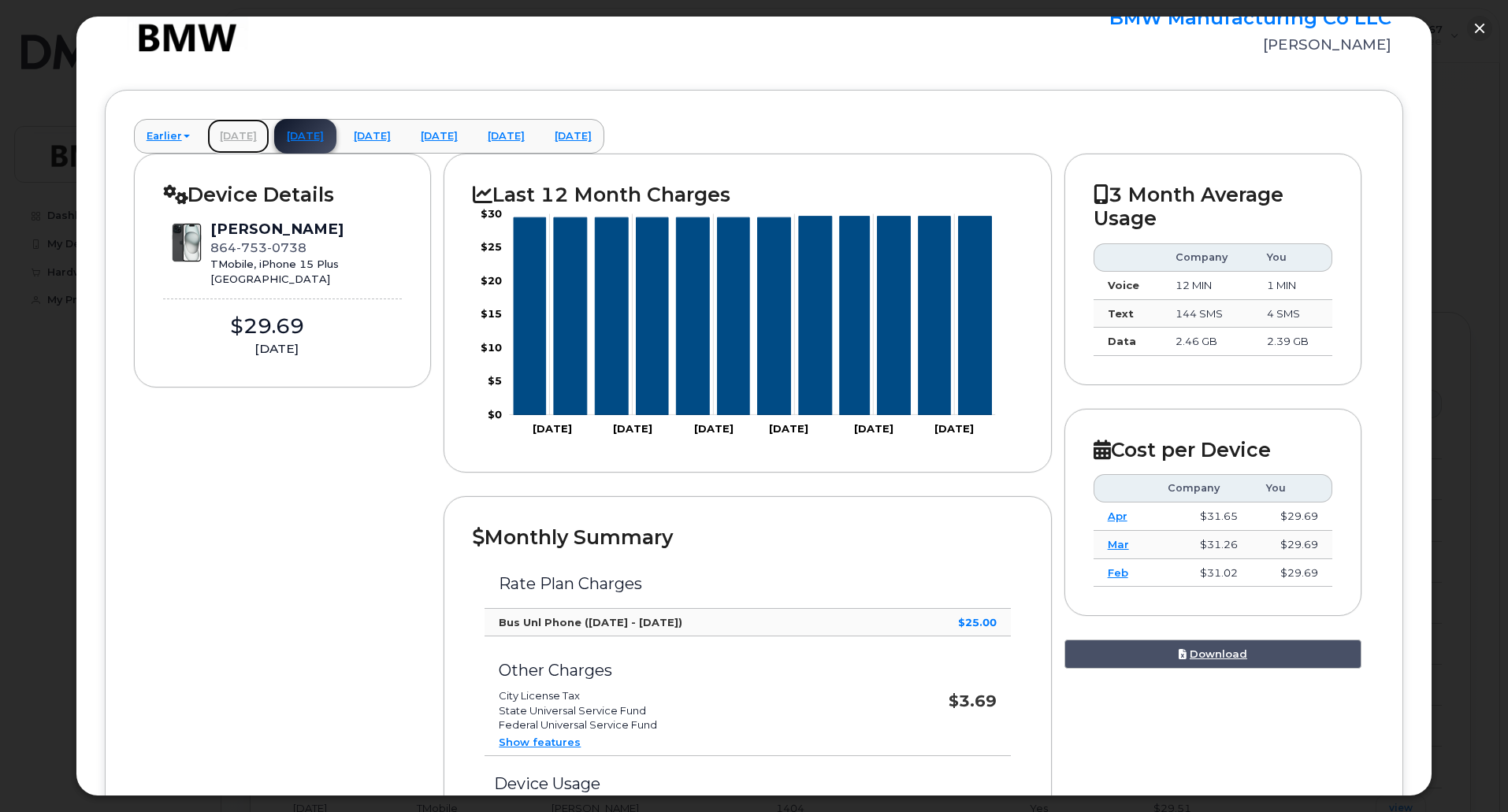
click at [269, 125] on link "[DATE]" at bounding box center [238, 135] width 63 height 34
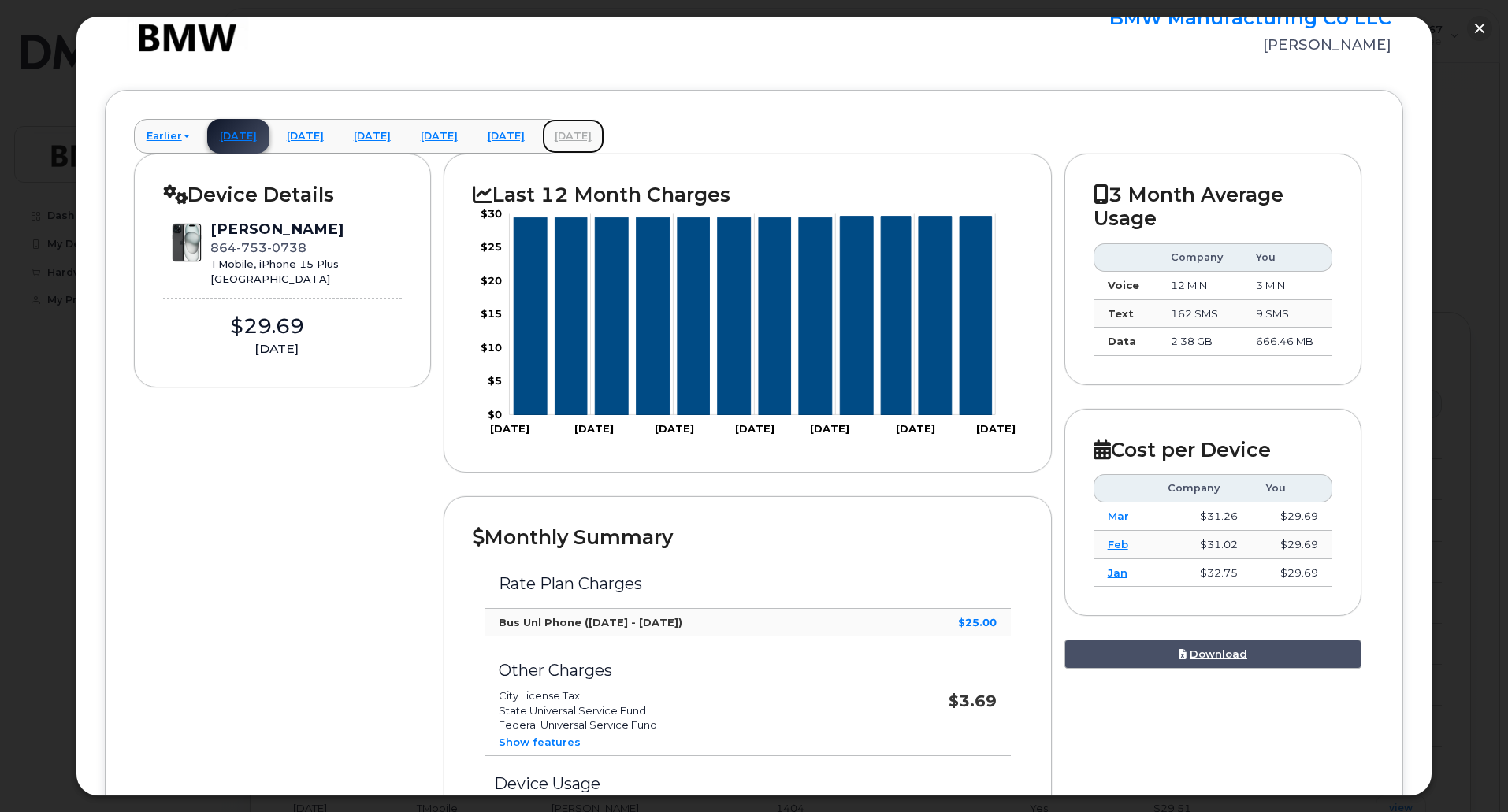
click at [604, 135] on link "[DATE]" at bounding box center [573, 135] width 63 height 34
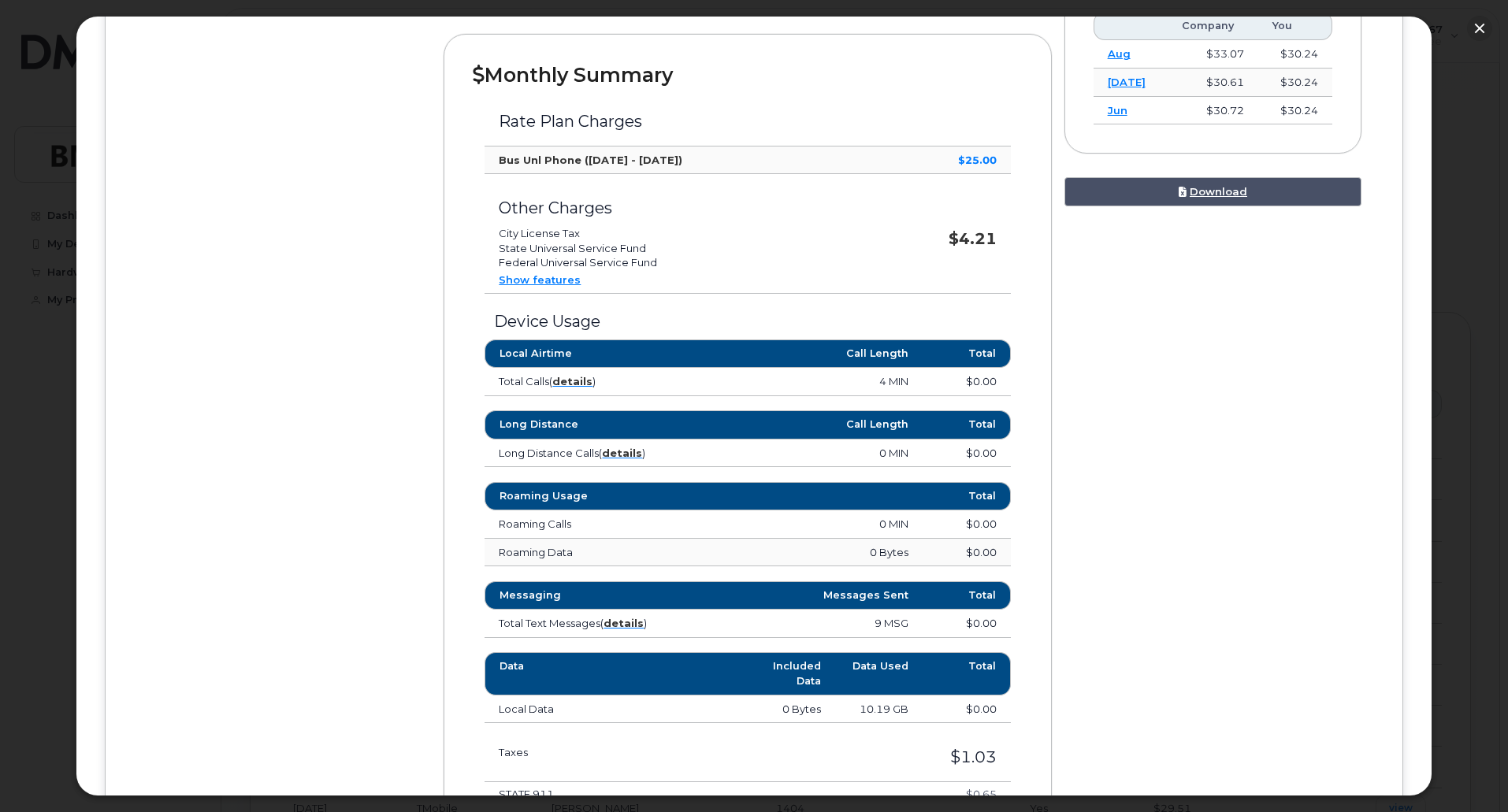
scroll to position [551, 0]
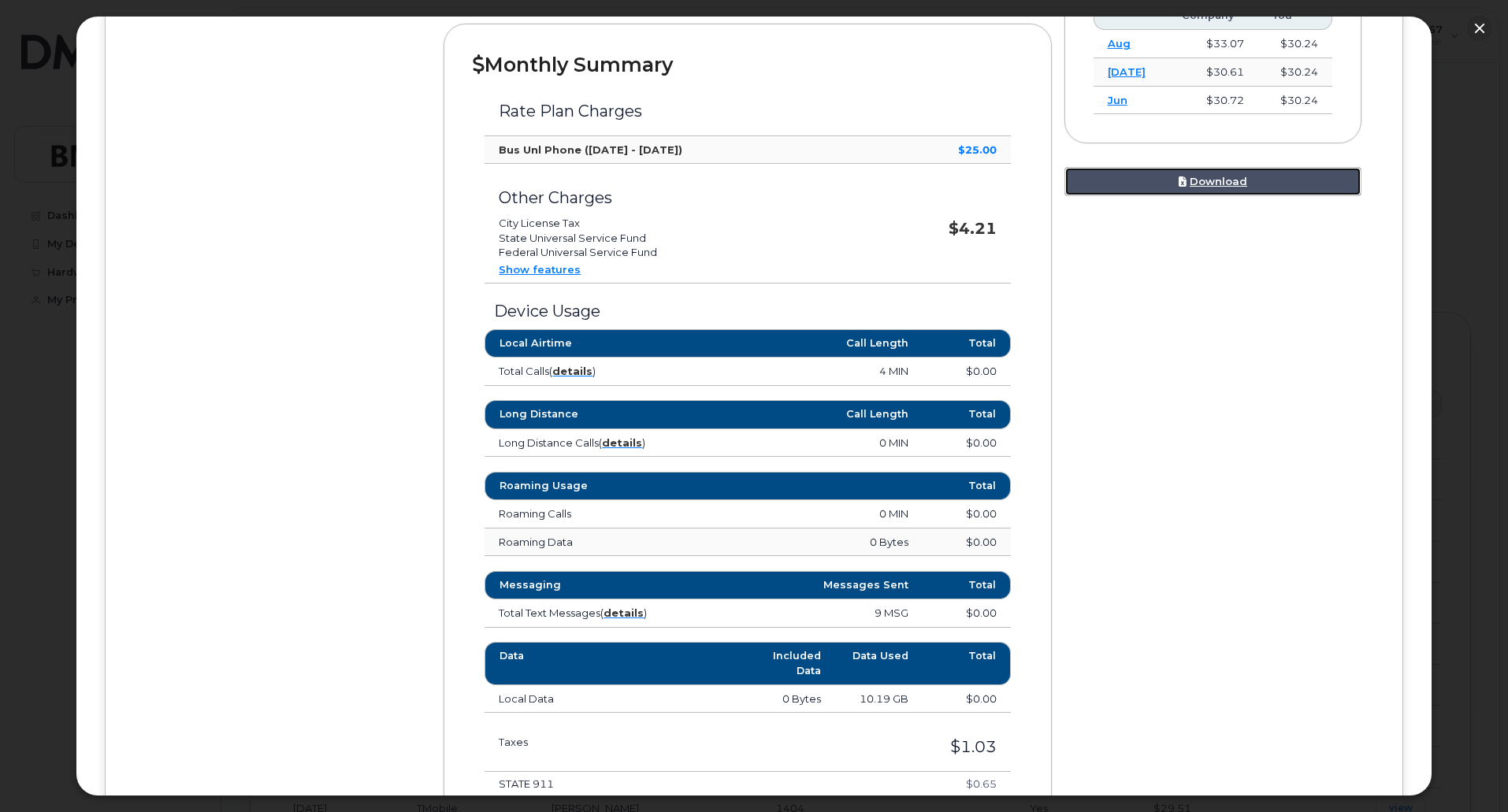
click at [1210, 176] on link "Download" at bounding box center [1212, 181] width 297 height 29
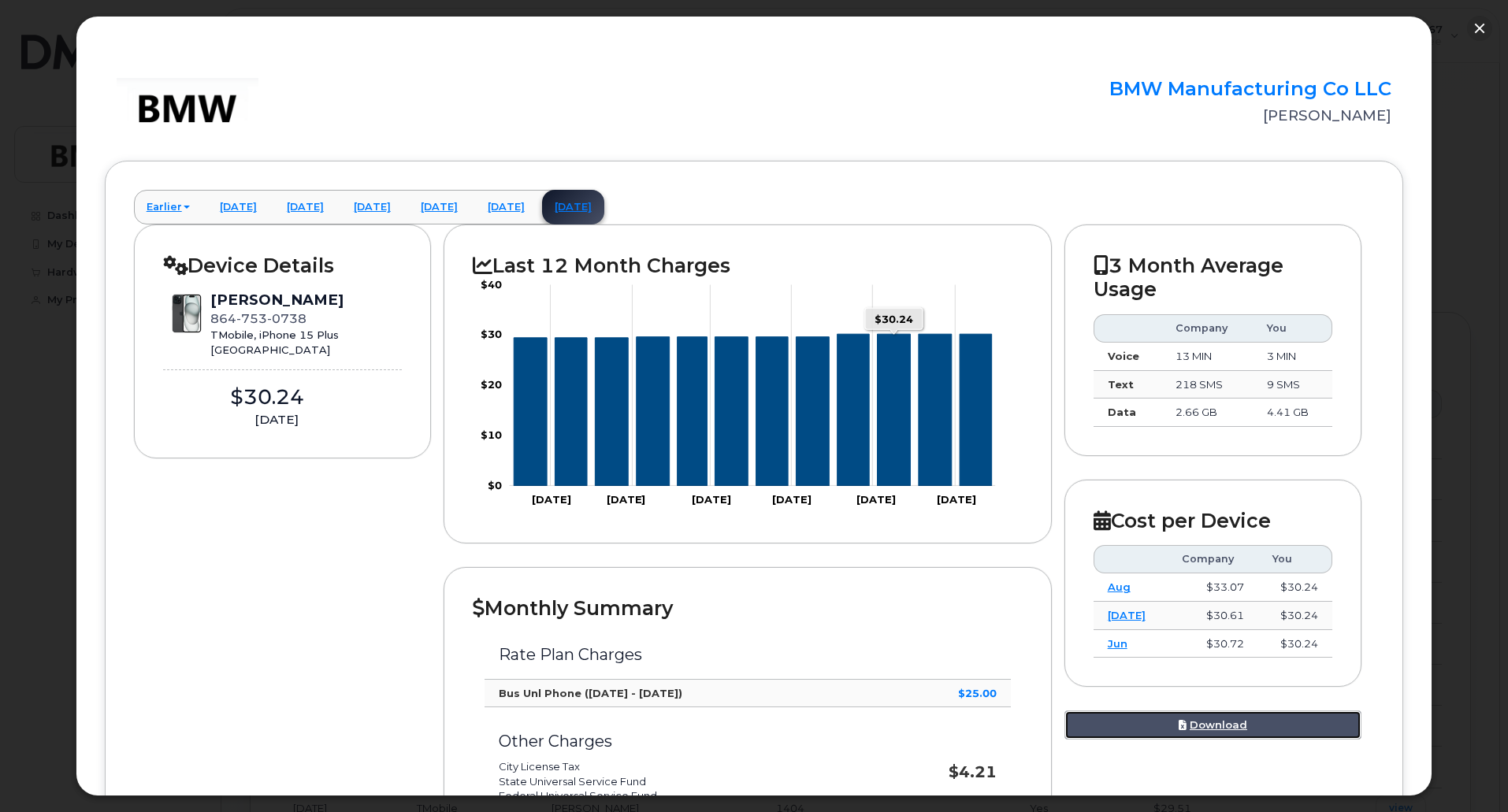
scroll to position [0, 0]
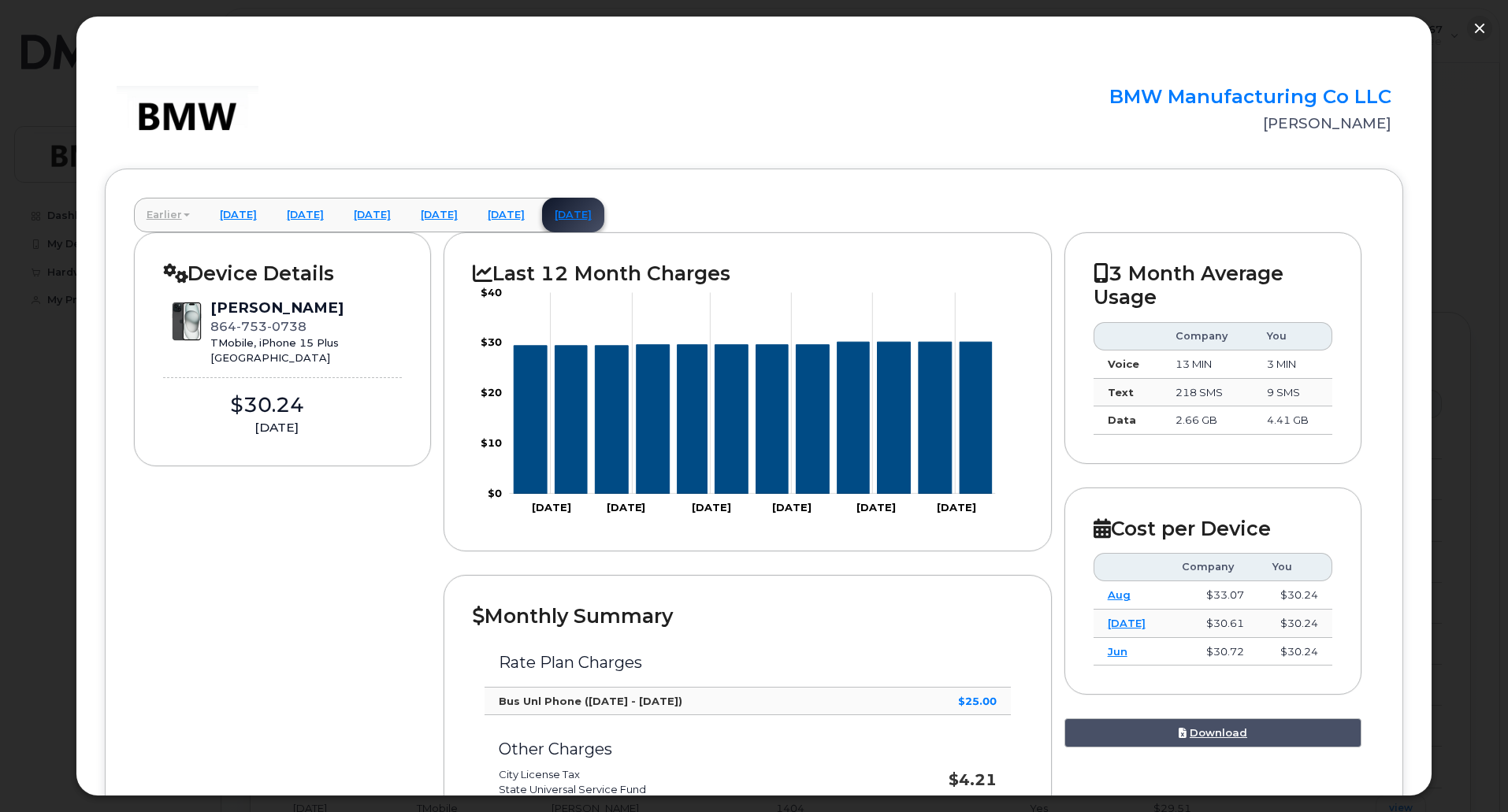
click at [172, 218] on link "Earlier" at bounding box center [168, 215] width 68 height 34
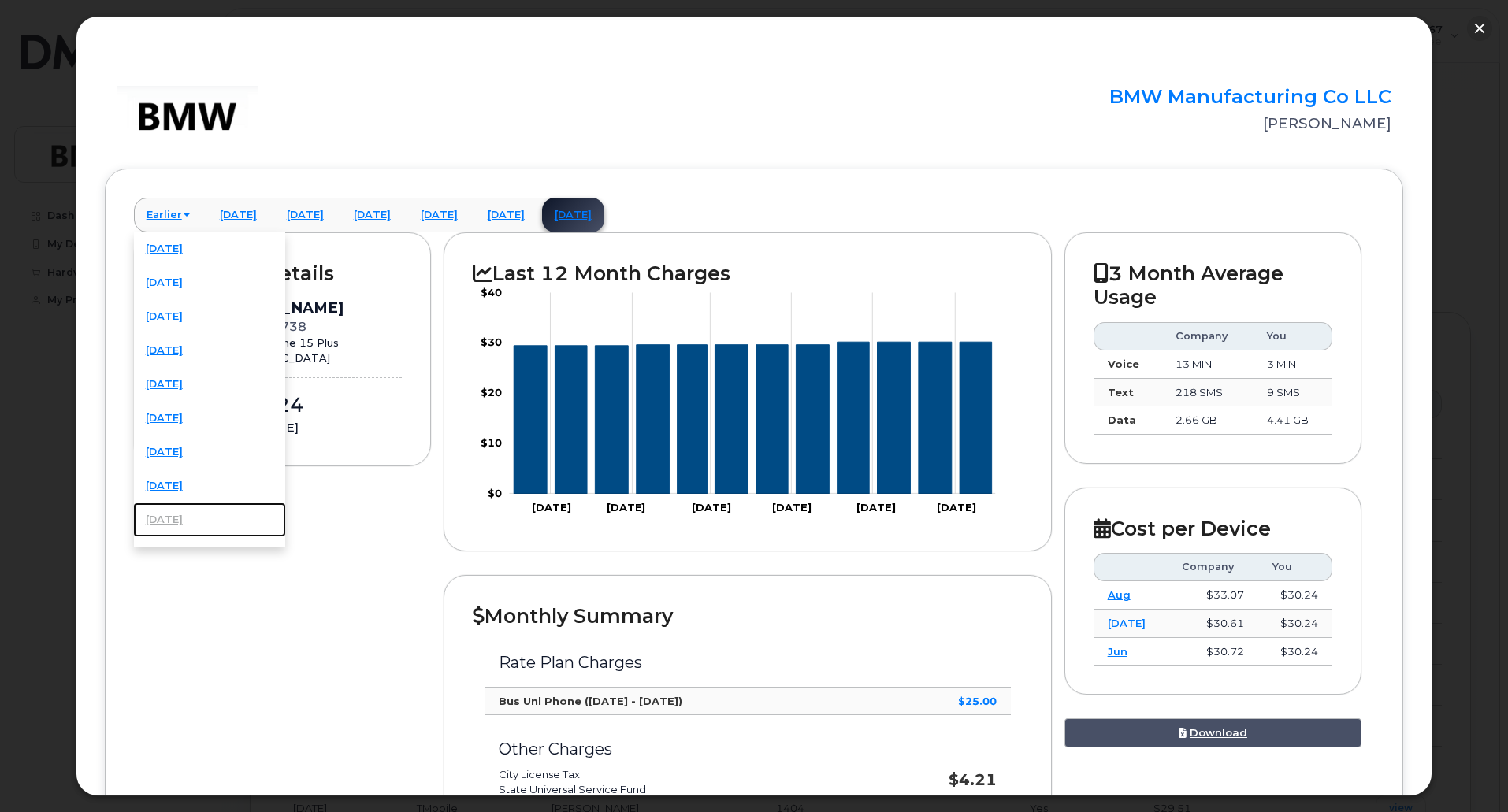
click at [183, 518] on link "[DATE]" at bounding box center [209, 519] width 153 height 34
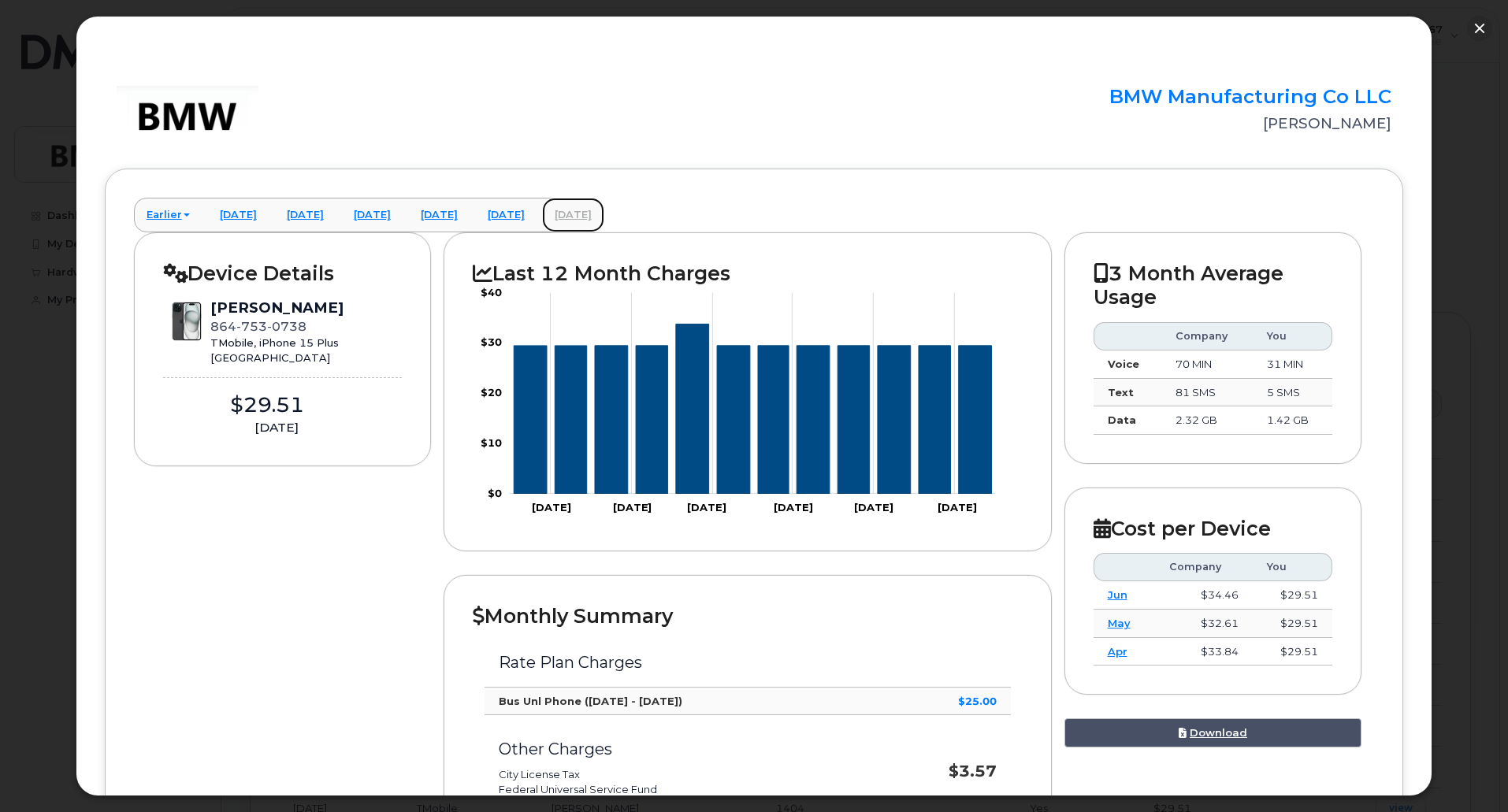
click at [604, 213] on link "[DATE]" at bounding box center [573, 215] width 63 height 34
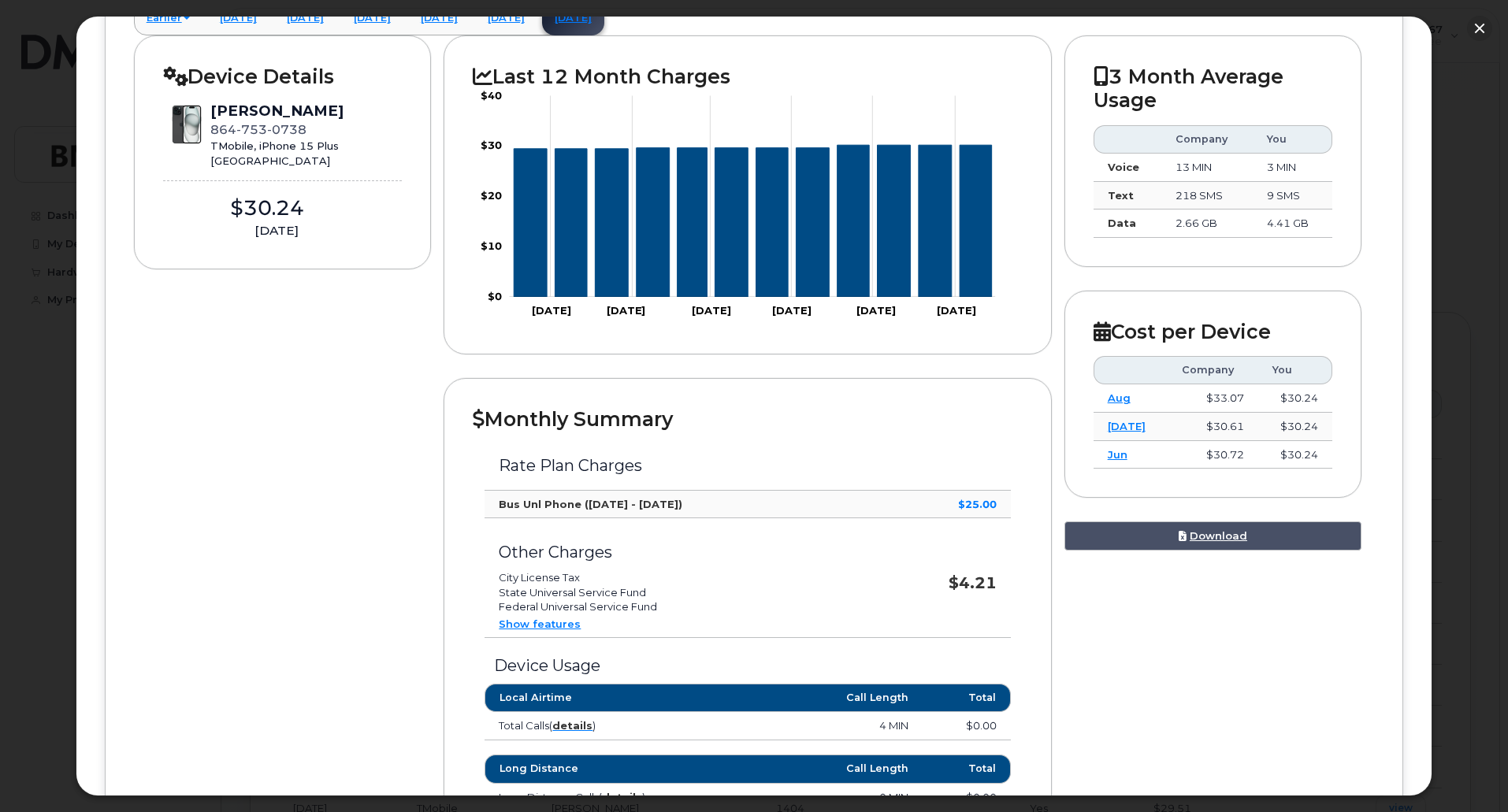
scroll to position [158, 0]
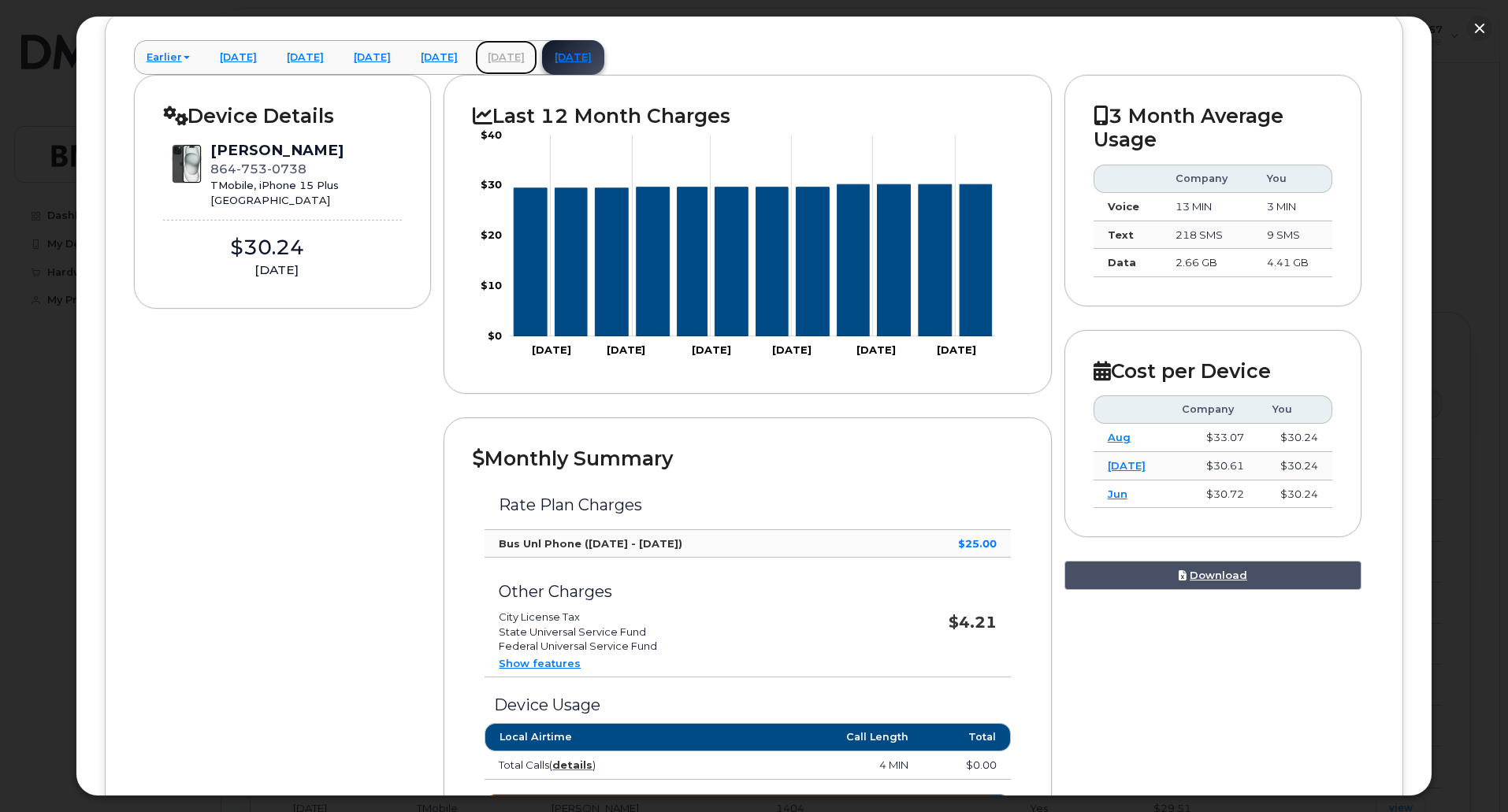
click at [537, 58] on link "[DATE]" at bounding box center [506, 57] width 63 height 34
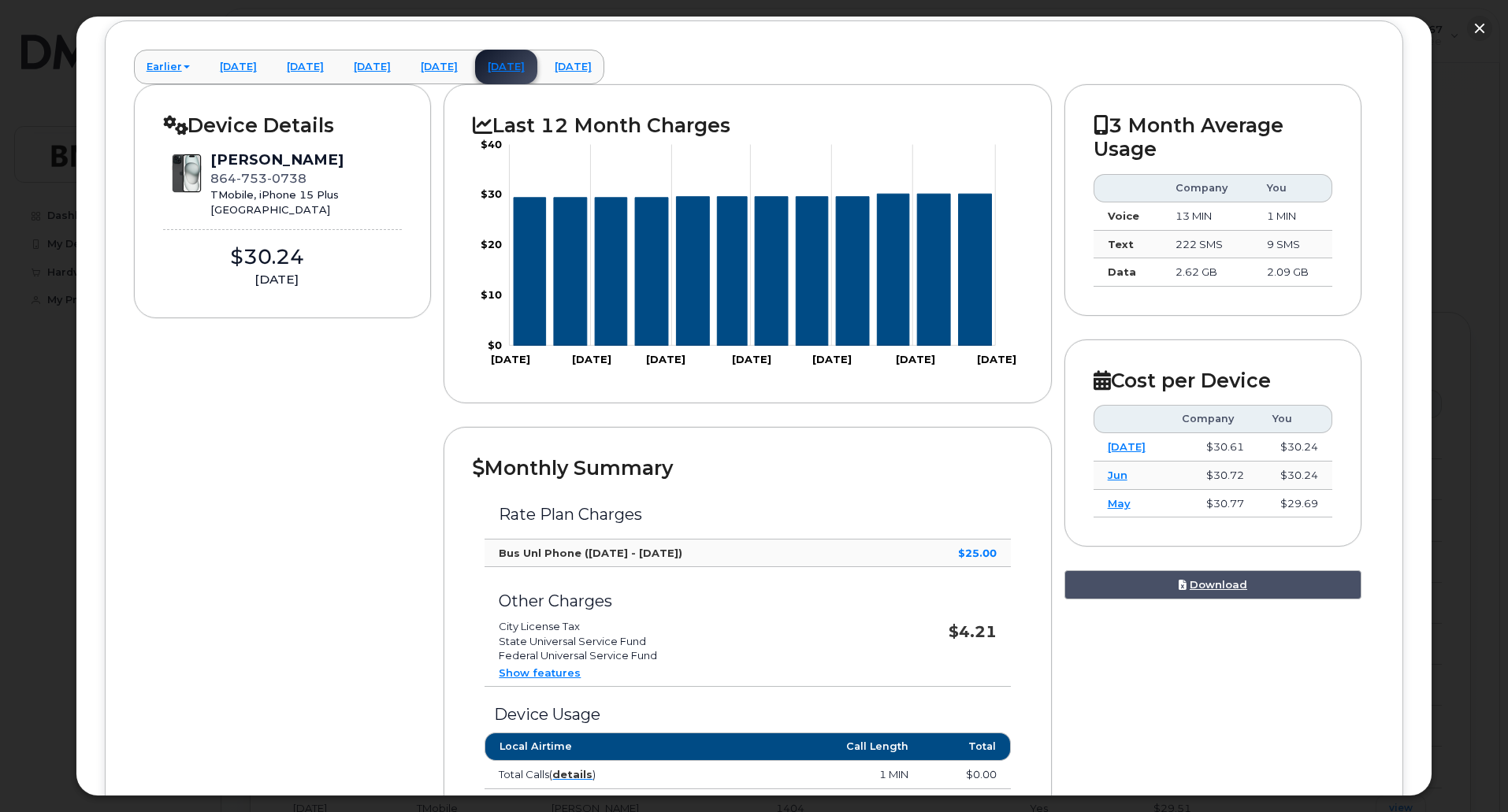
scroll to position [0, 0]
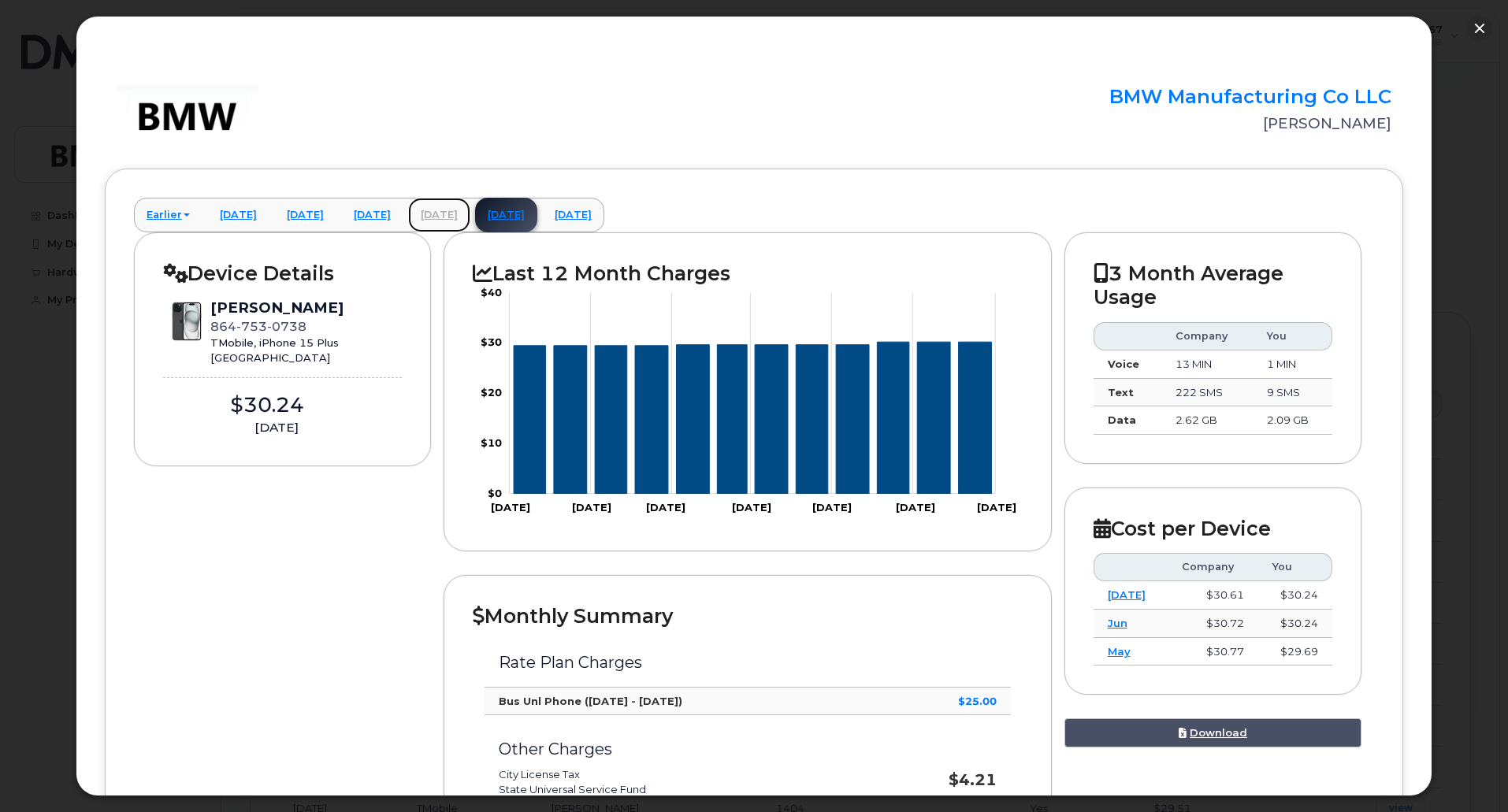
click at [471, 209] on link "[DATE]" at bounding box center [439, 215] width 63 height 34
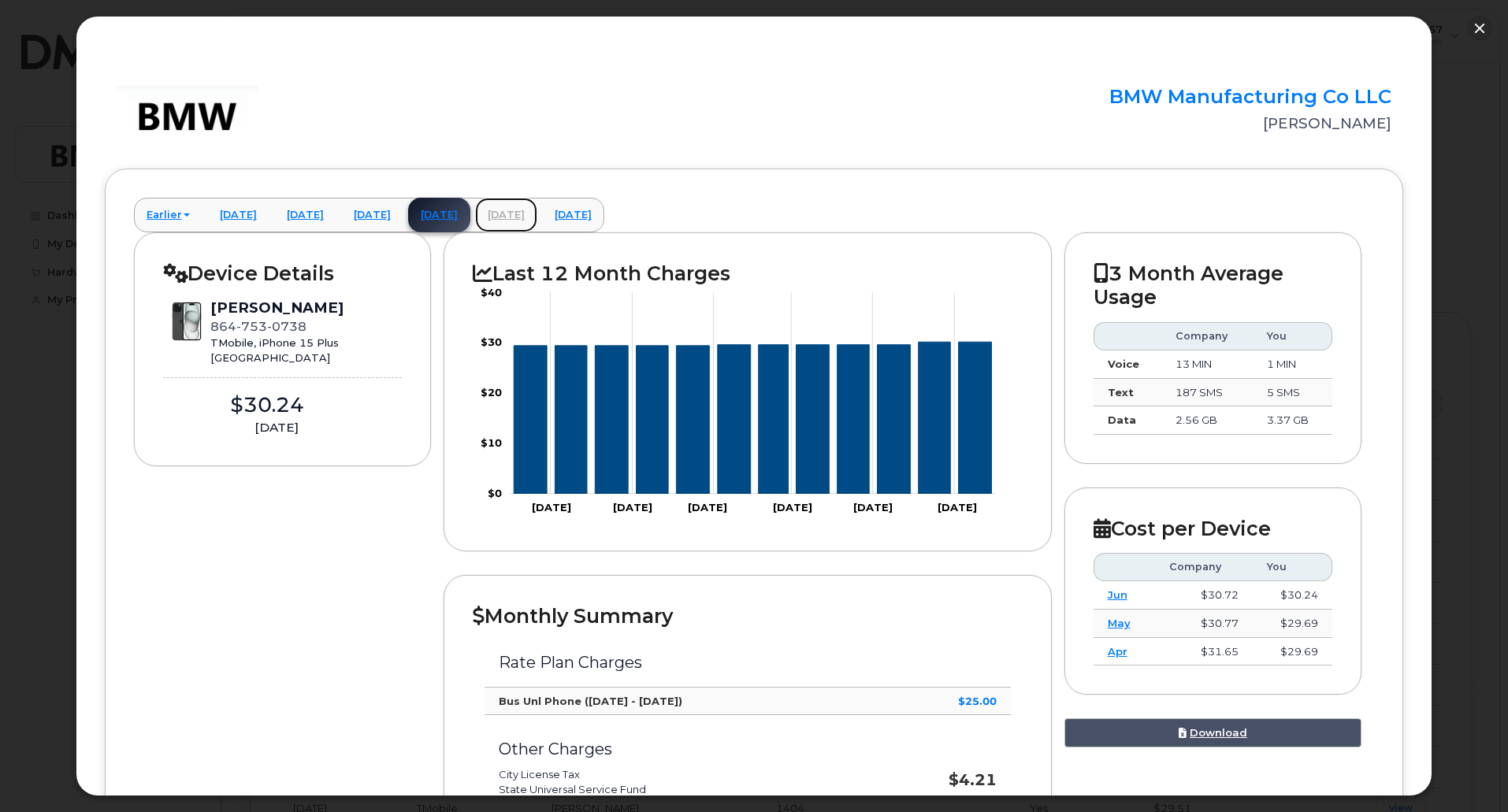
click at [537, 220] on link "[DATE]" at bounding box center [506, 215] width 63 height 34
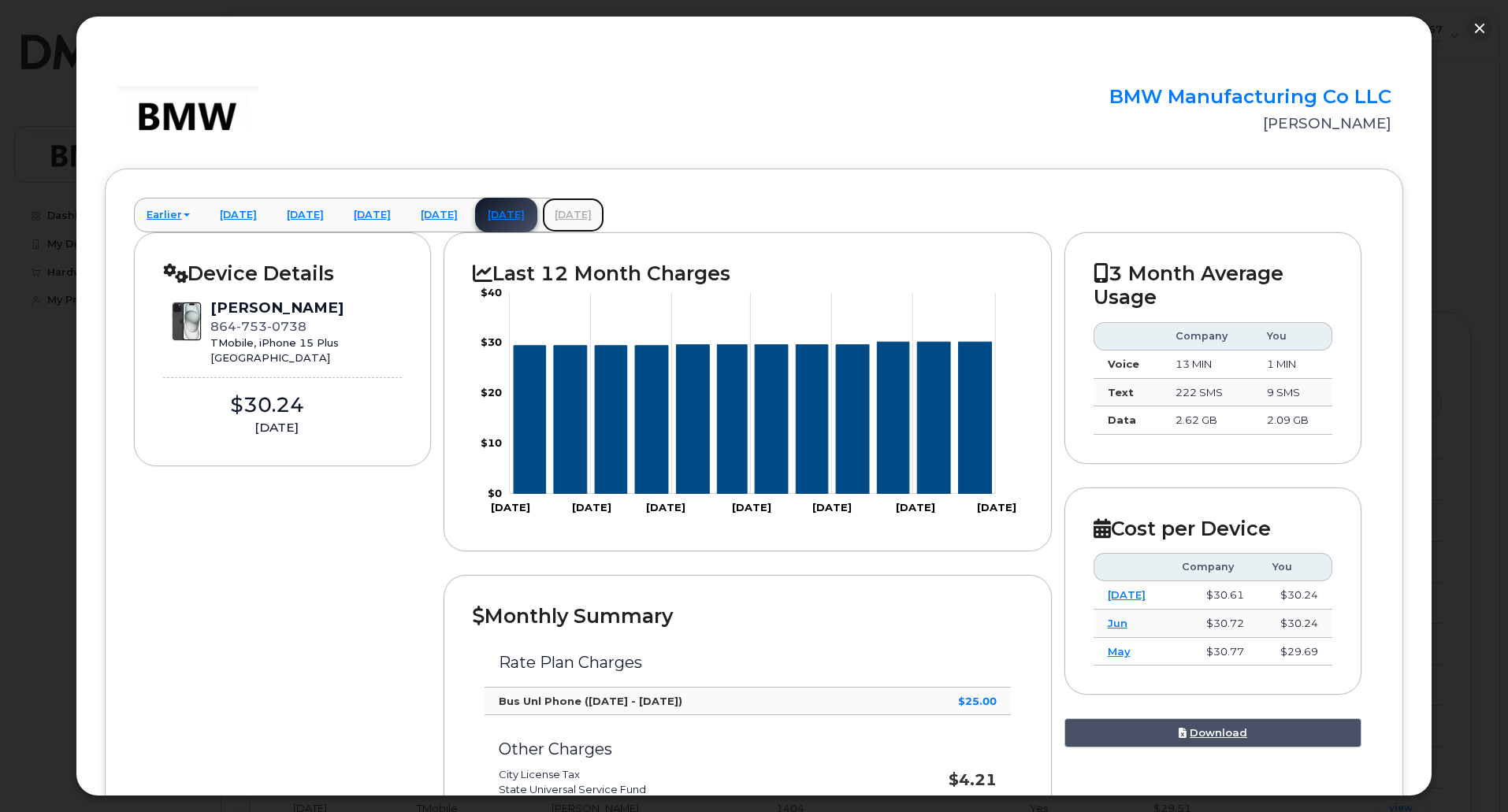
click at [604, 214] on link "[DATE]" at bounding box center [573, 215] width 63 height 34
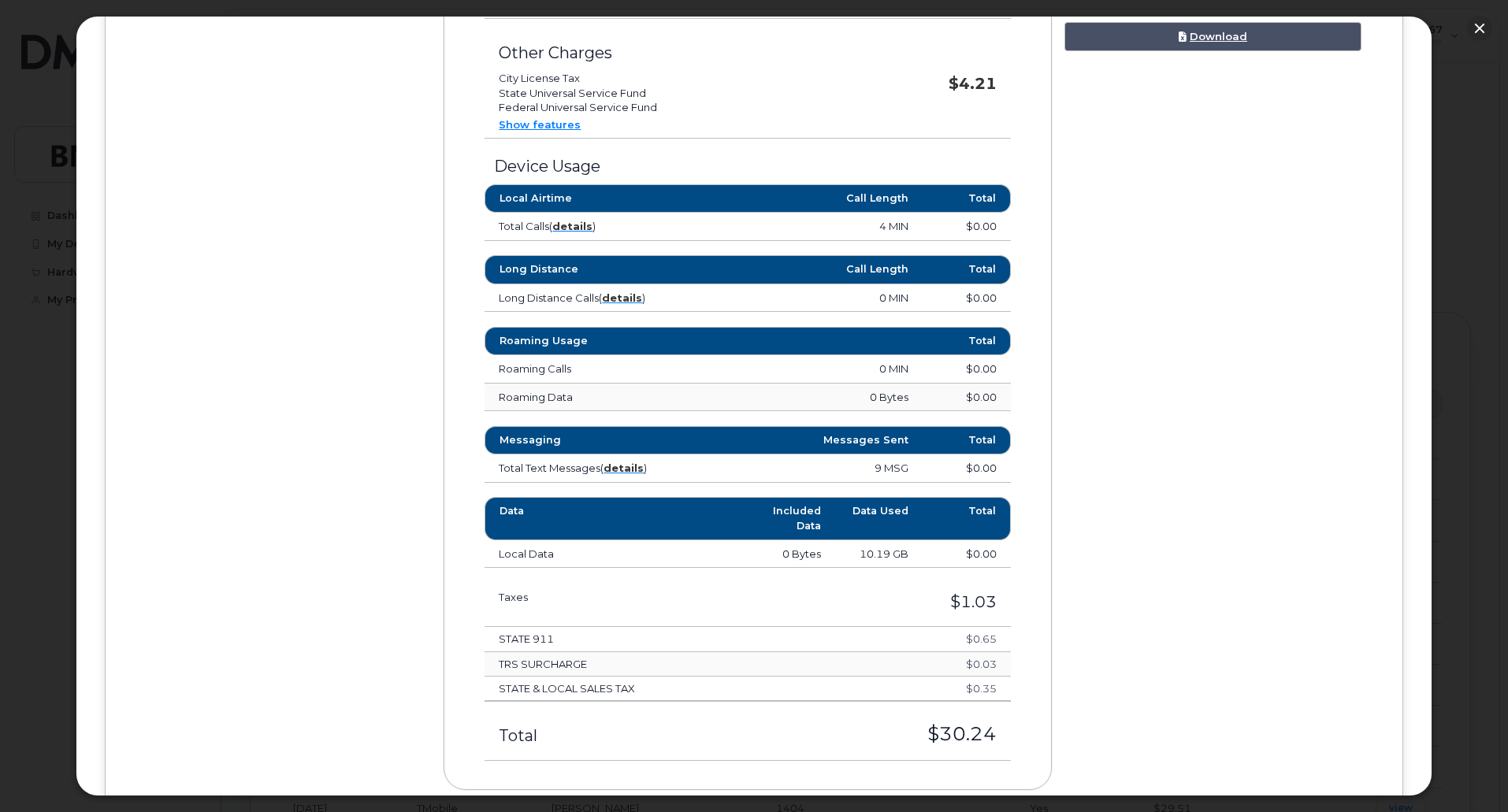
scroll to position [709, 0]
